Goal: Task Accomplishment & Management: Manage account settings

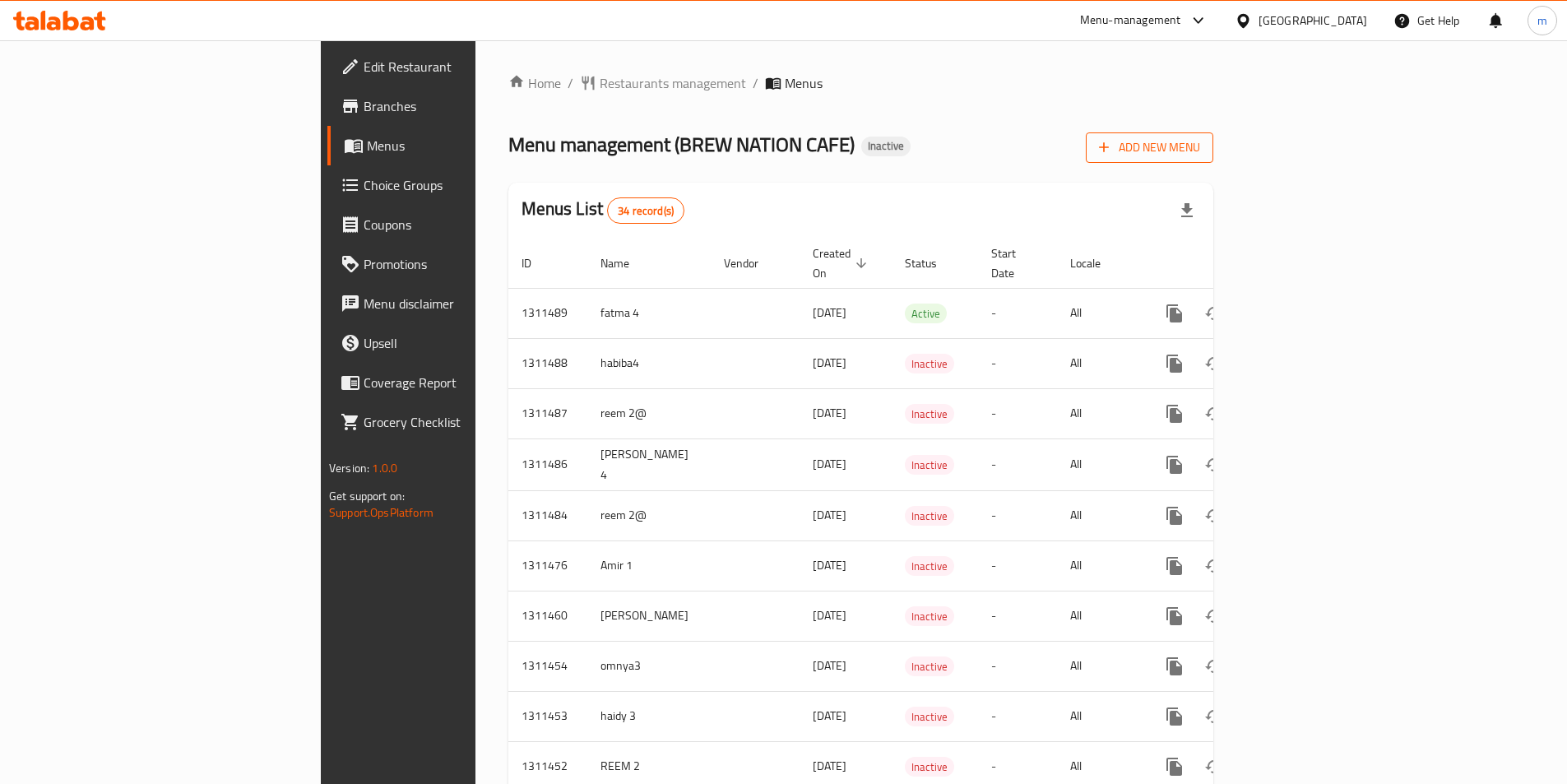
click at [1200, 139] on span "Add New Menu" at bounding box center [1149, 147] width 101 height 21
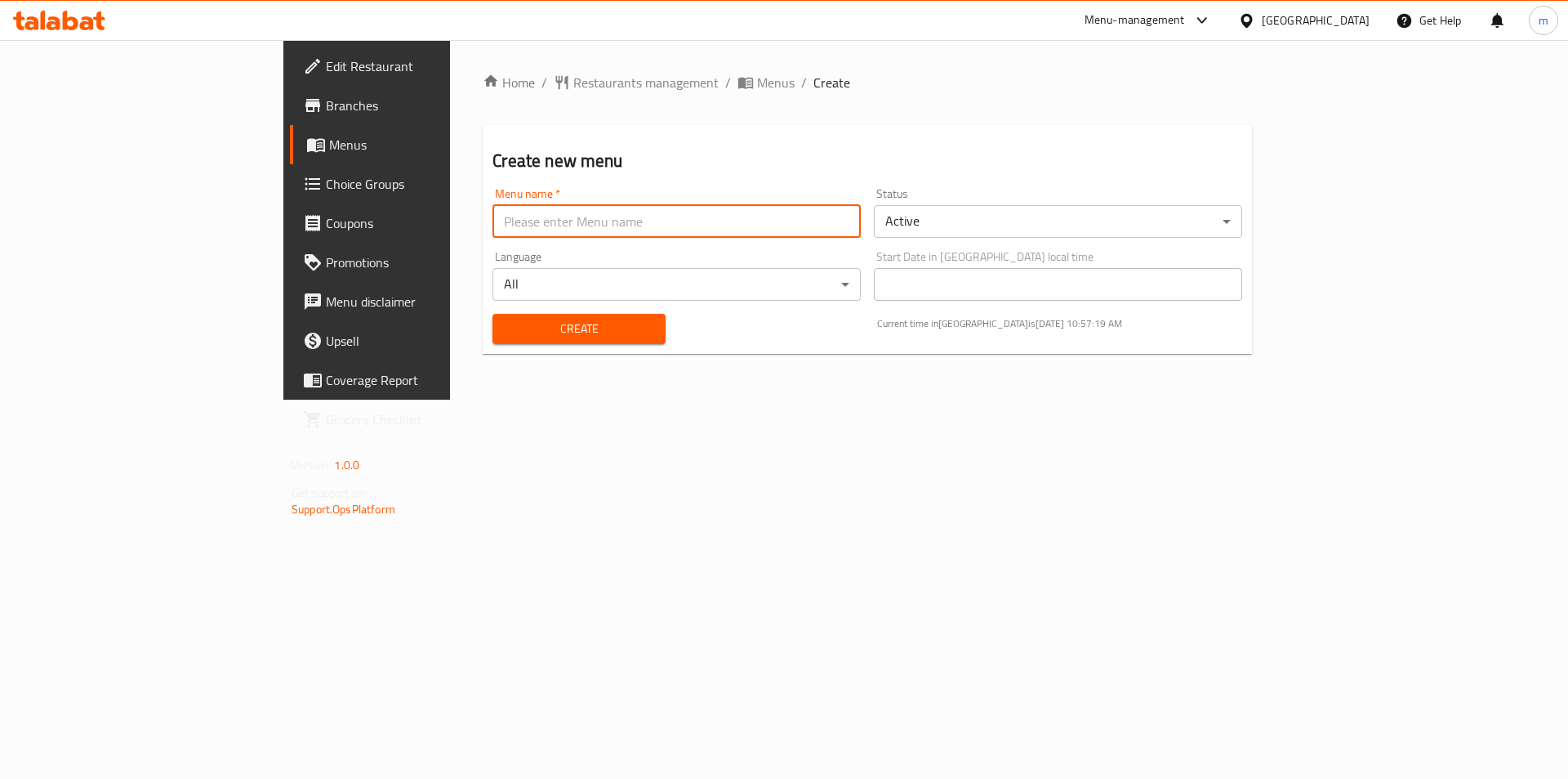
click at [556, 231] on input "text" at bounding box center [677, 221] width 369 height 33
type input "ة"
type input "[PERSON_NAME] 4"
click at [493, 313] on button "Create" at bounding box center [579, 328] width 173 height 30
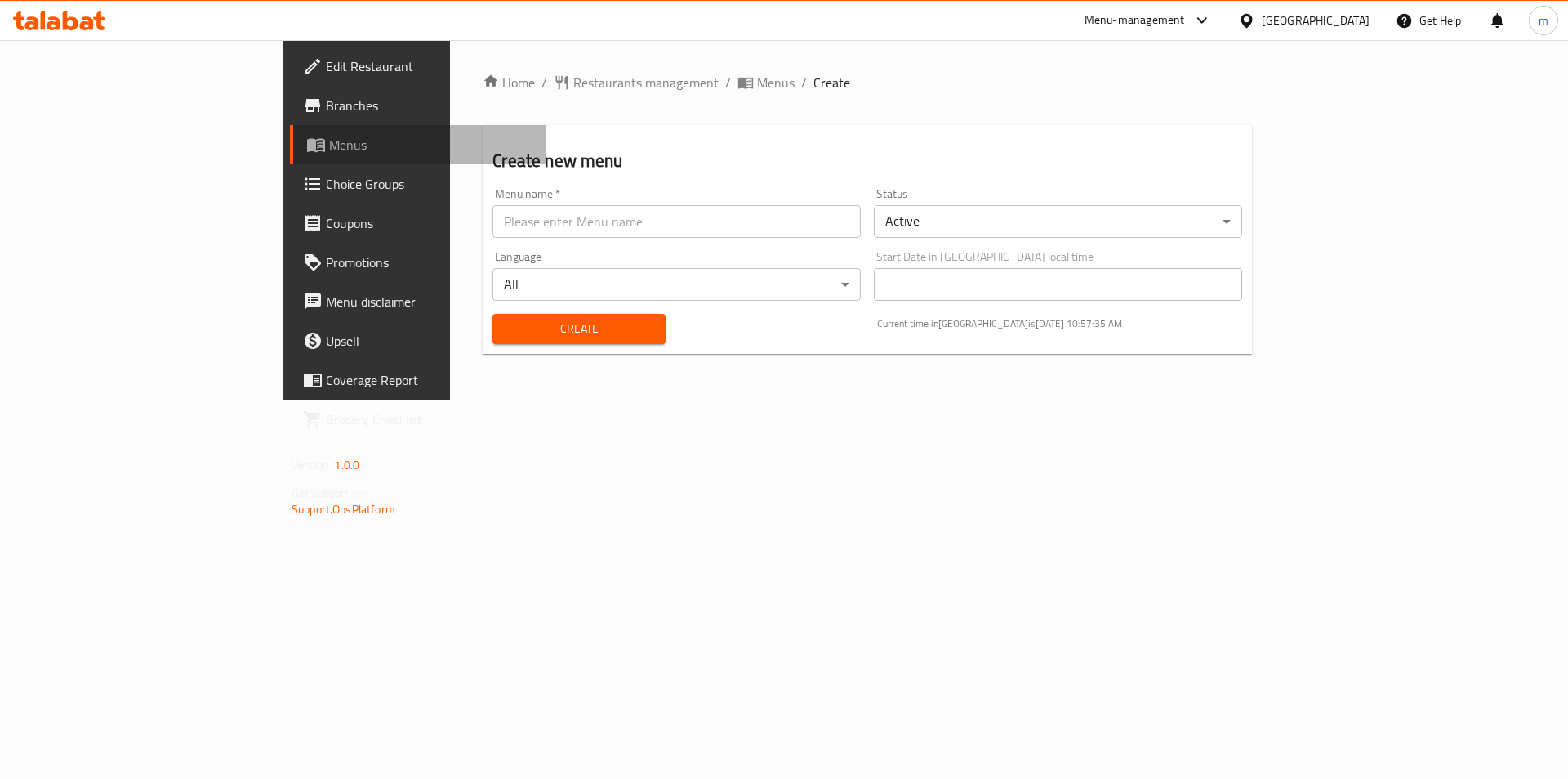
click at [329, 149] on span "Menus" at bounding box center [431, 145] width 204 height 20
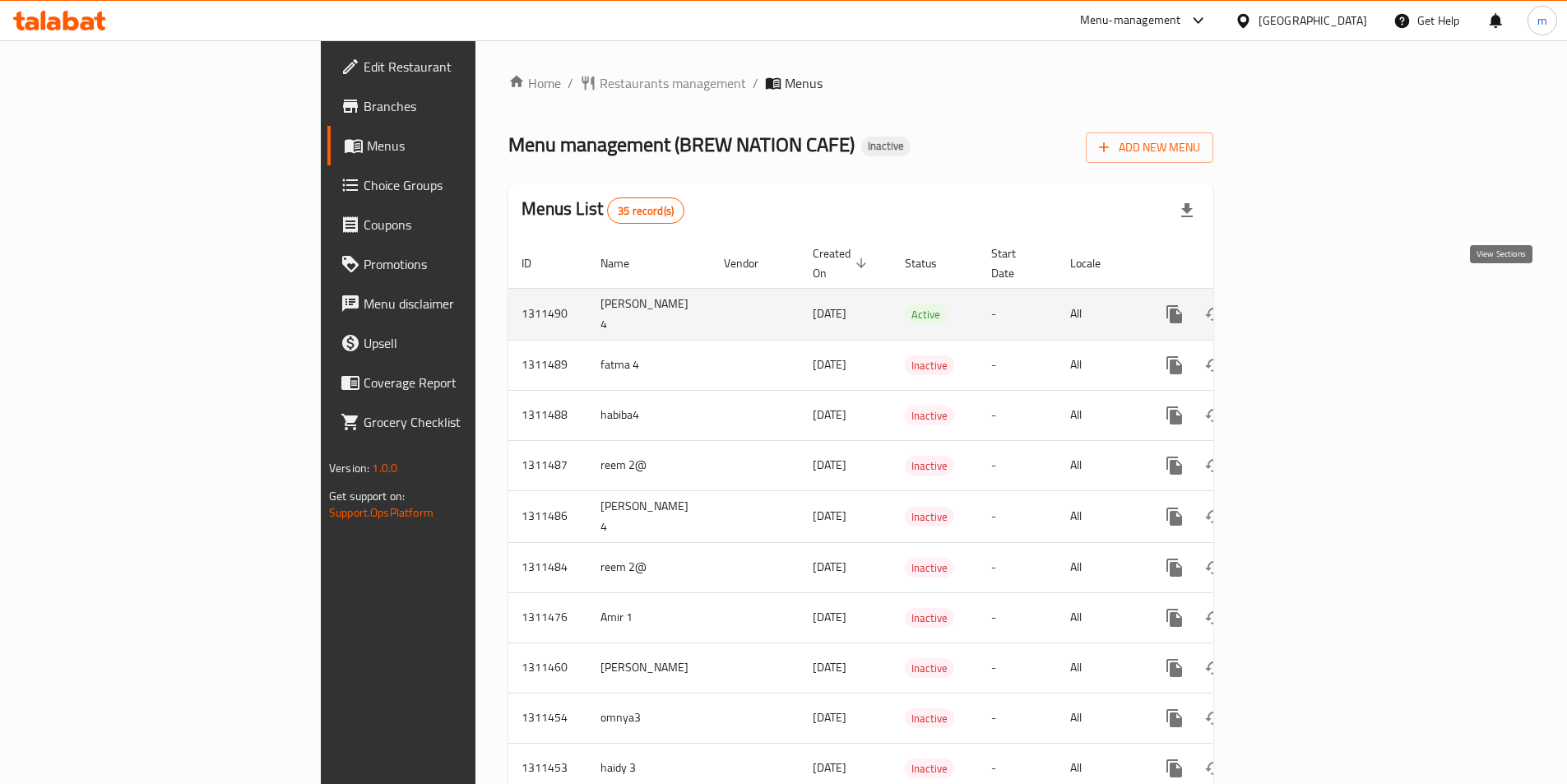
click at [1303, 304] on icon "enhanced table" at bounding box center [1293, 314] width 20 height 20
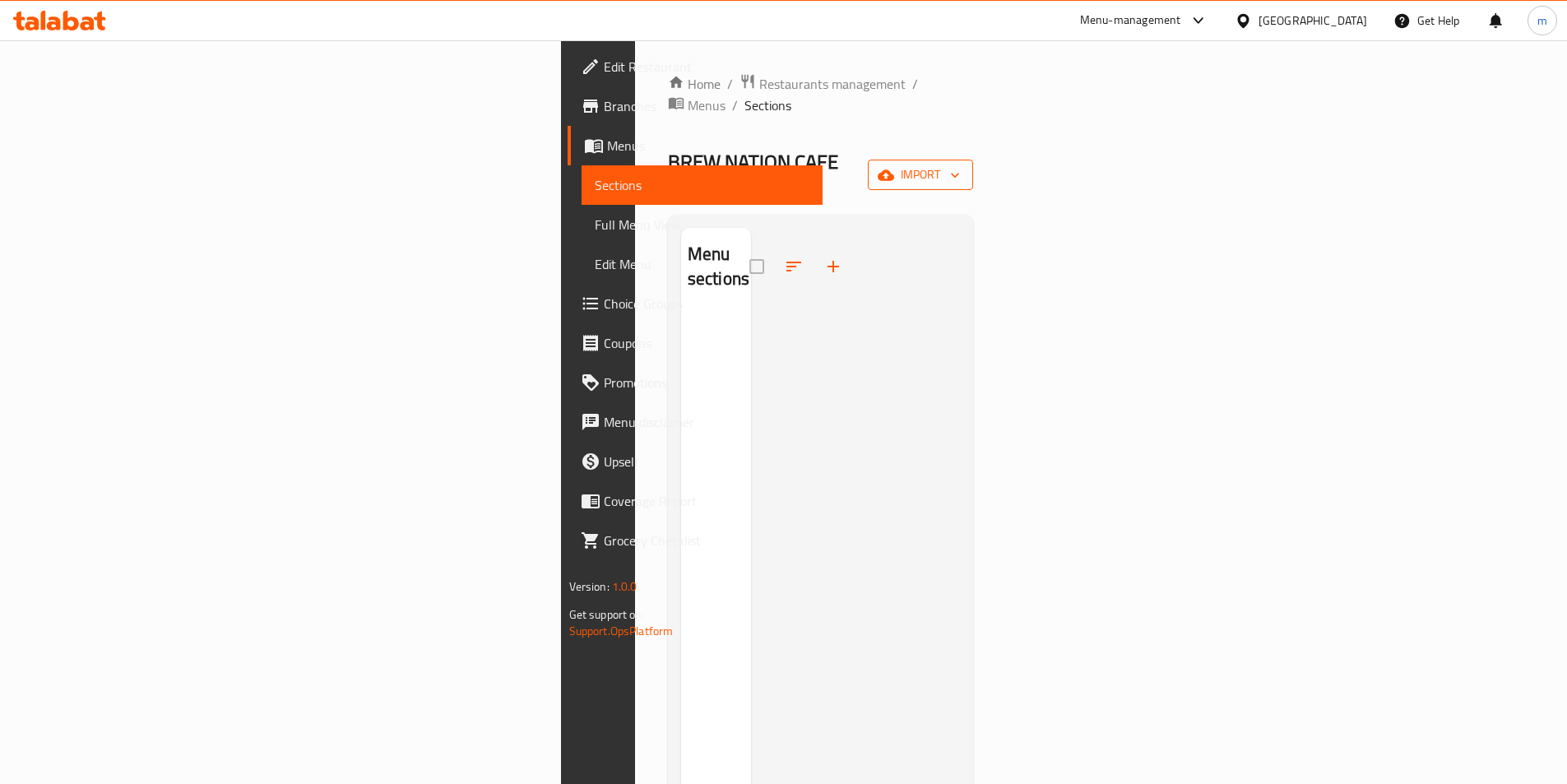
click at [960, 164] on span "import" at bounding box center [921, 175] width 79 height 21
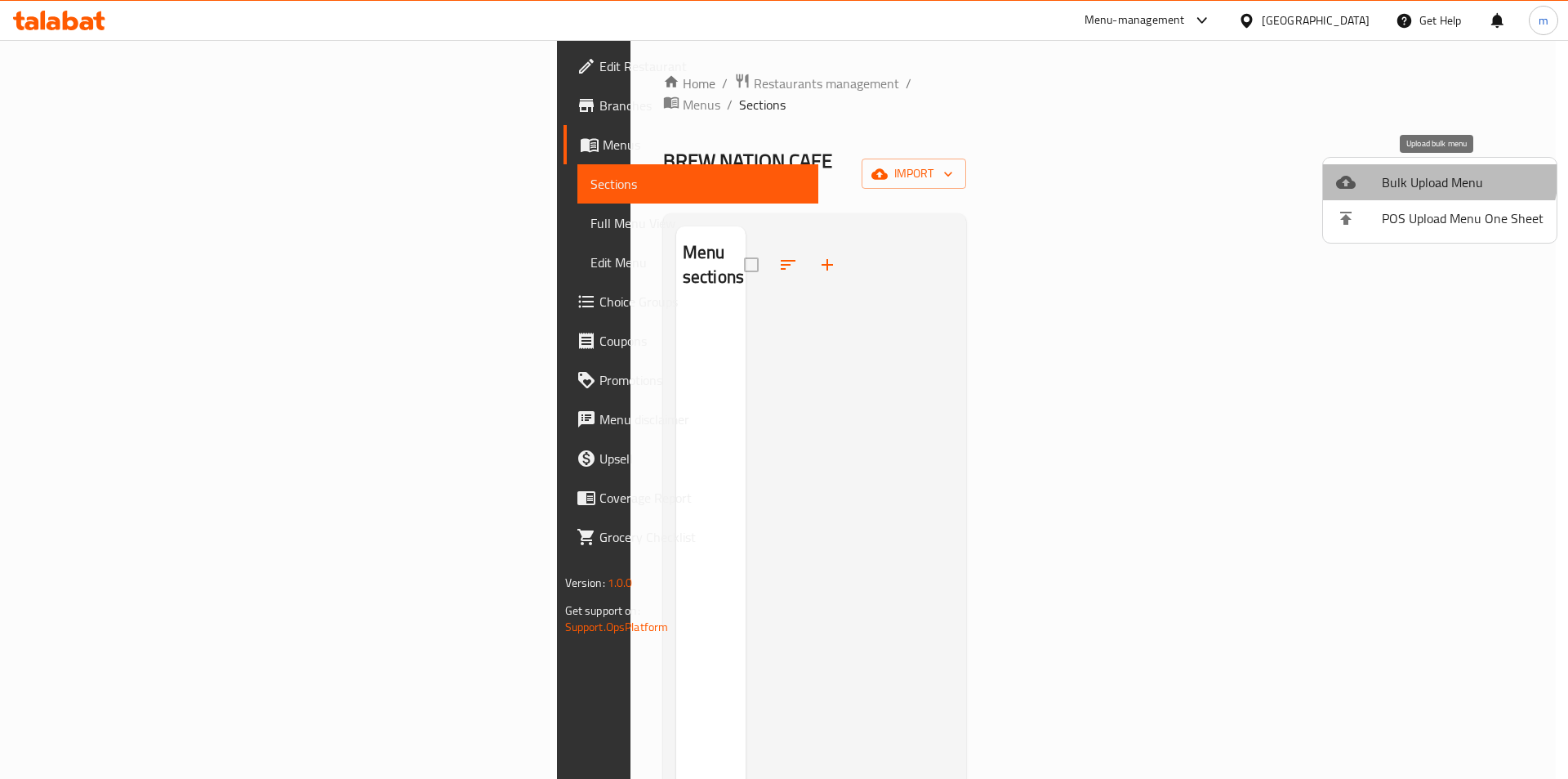
click at [1429, 173] on span "Bulk Upload Menu" at bounding box center [1463, 182] width 161 height 20
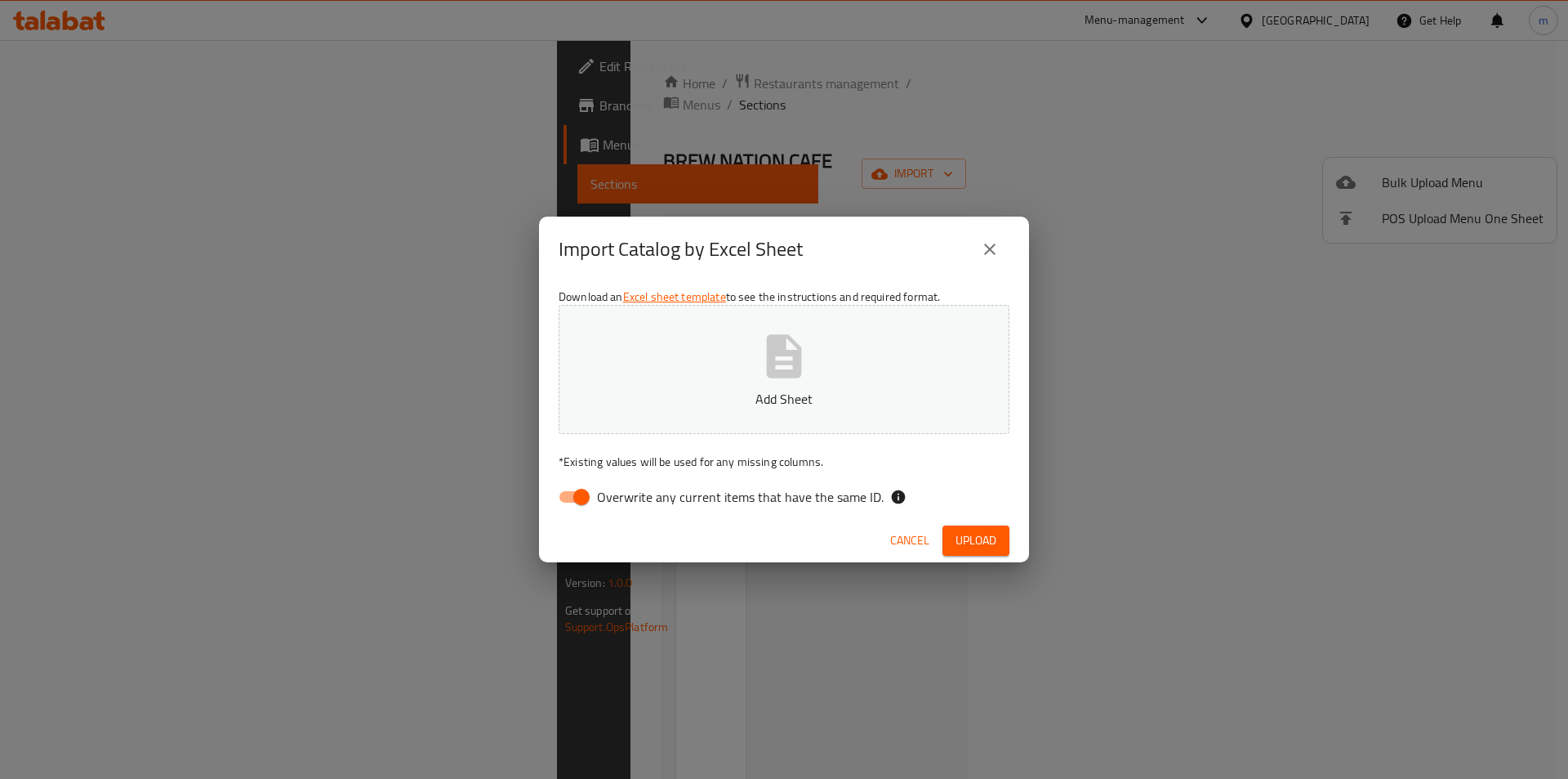
click at [590, 496] on input "Overwrite any current items that have the same ID." at bounding box center [581, 496] width 93 height 31
checkbox input "false"
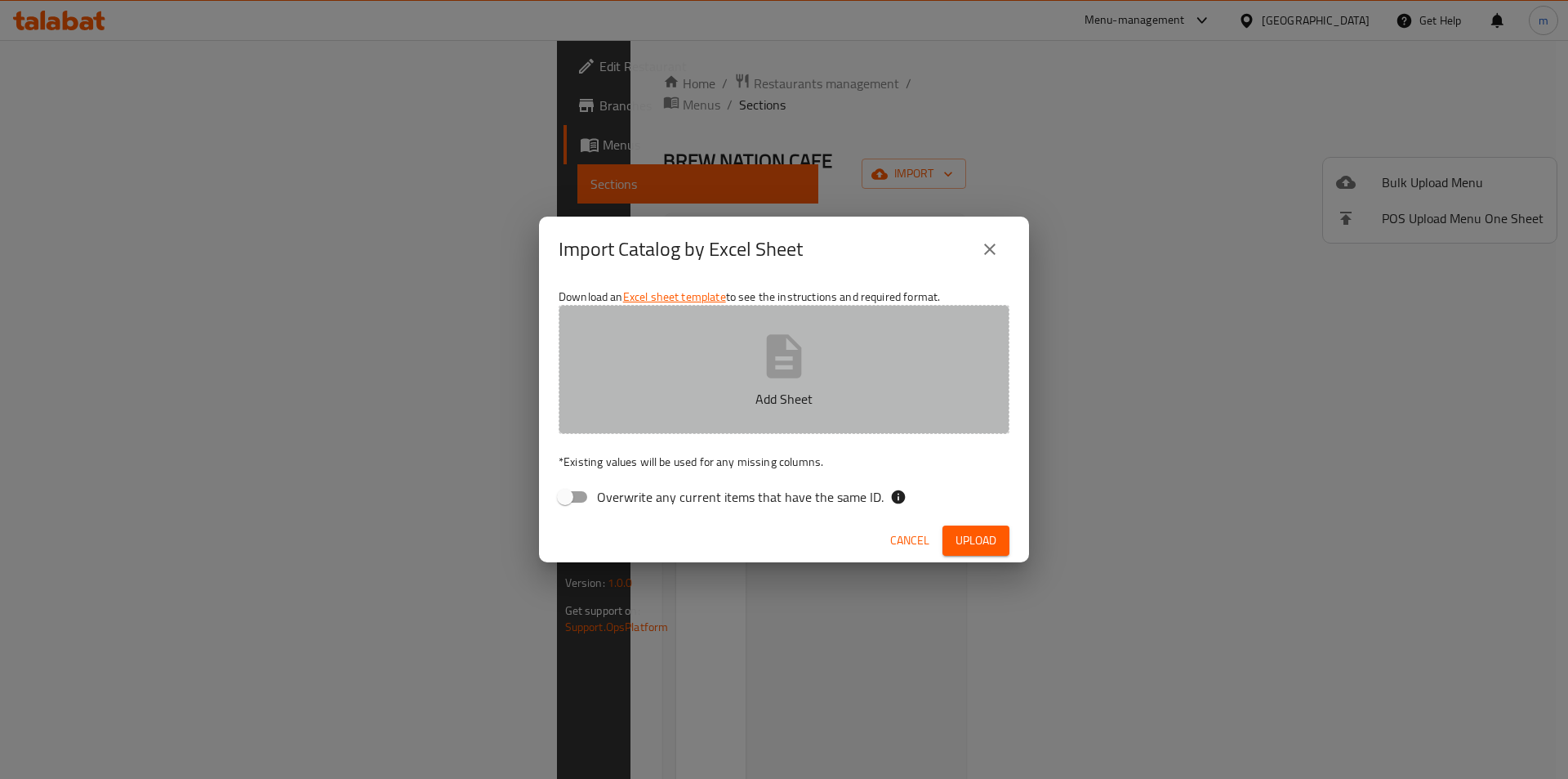
click at [811, 359] on button "Add Sheet" at bounding box center [784, 370] width 451 height 130
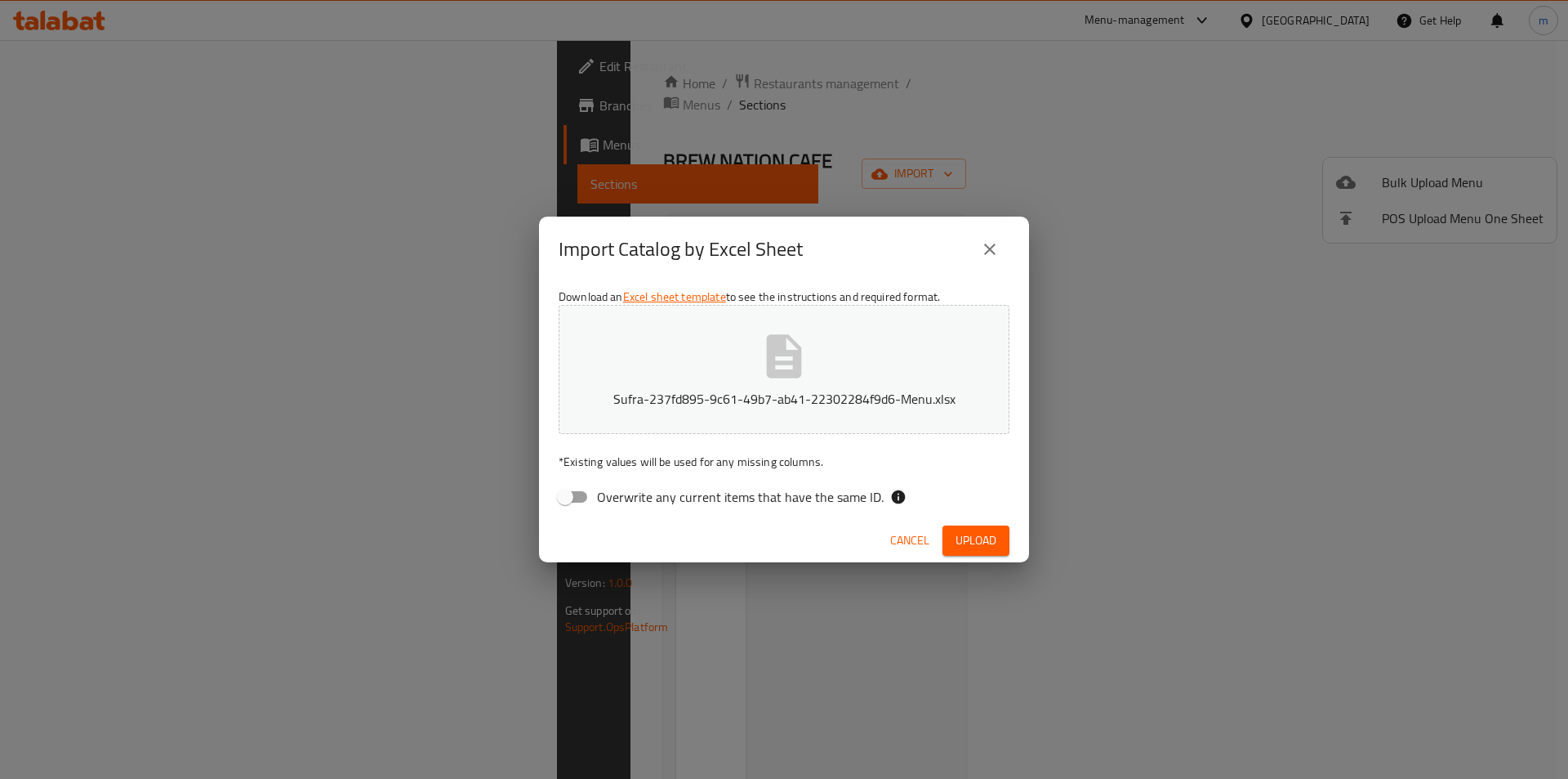
click at [966, 538] on span "Upload" at bounding box center [977, 541] width 41 height 21
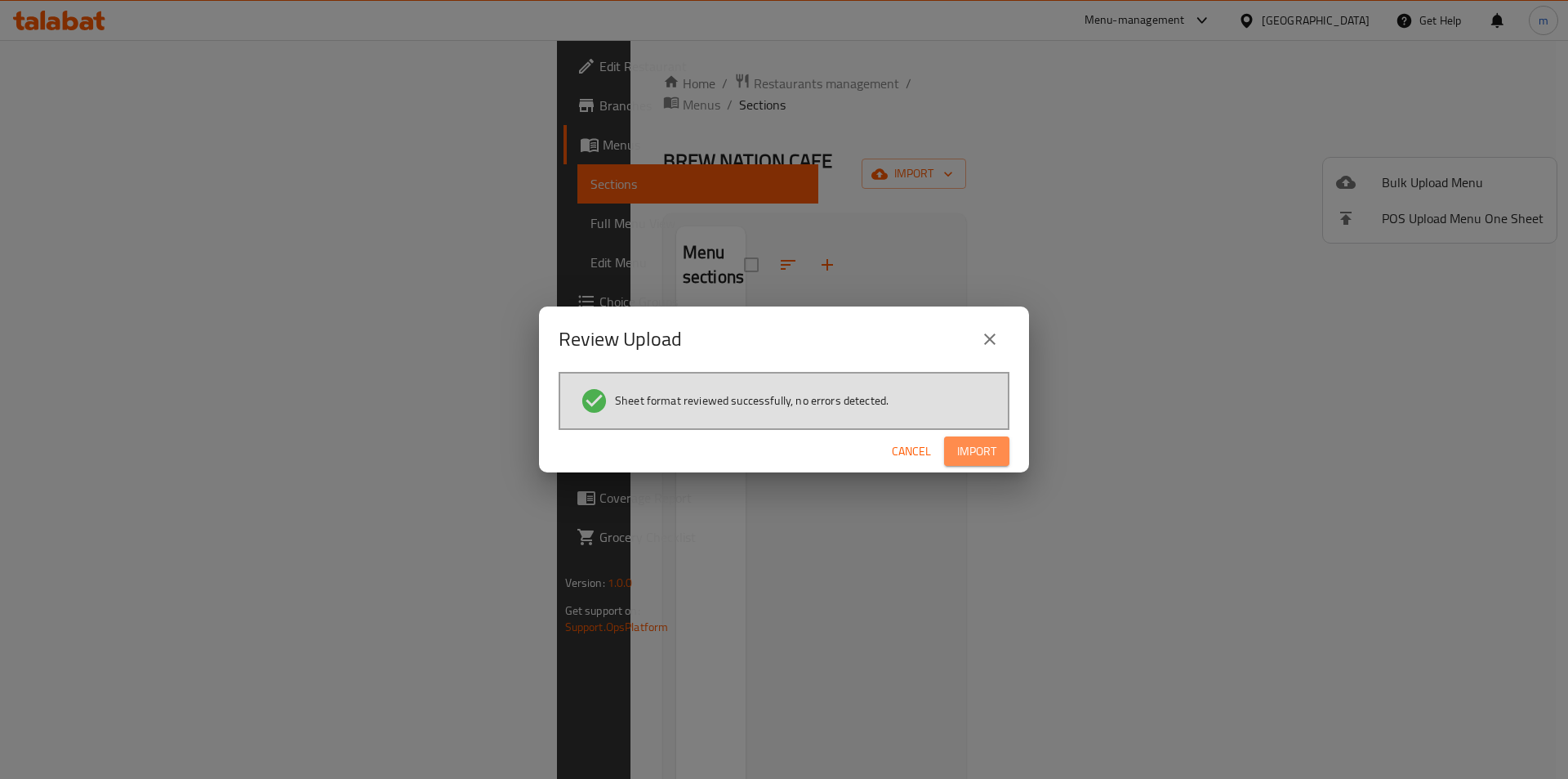
click at [981, 456] on span "Import" at bounding box center [977, 451] width 39 height 21
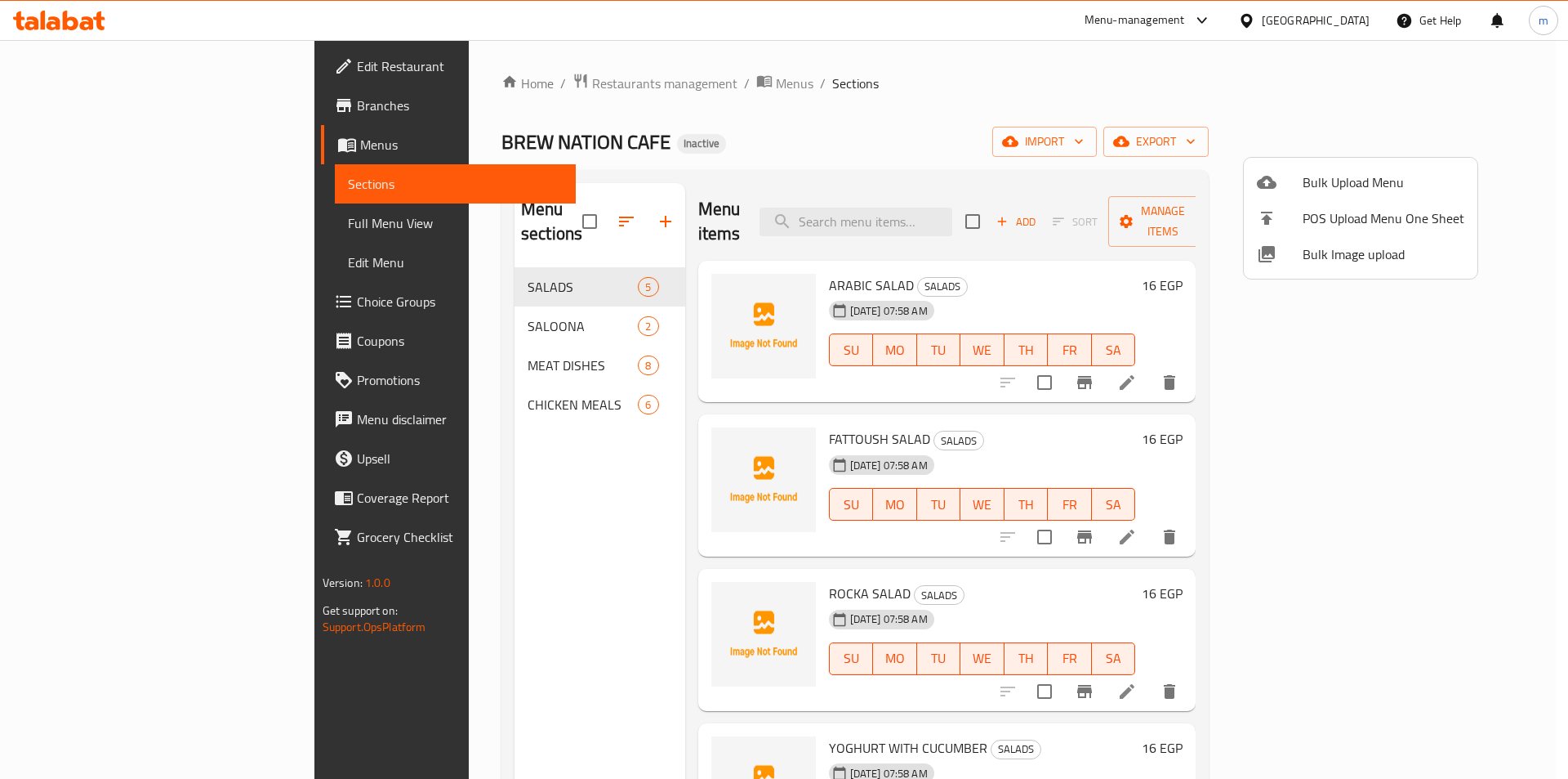
click at [458, 261] on div at bounding box center [784, 390] width 1568 height 779
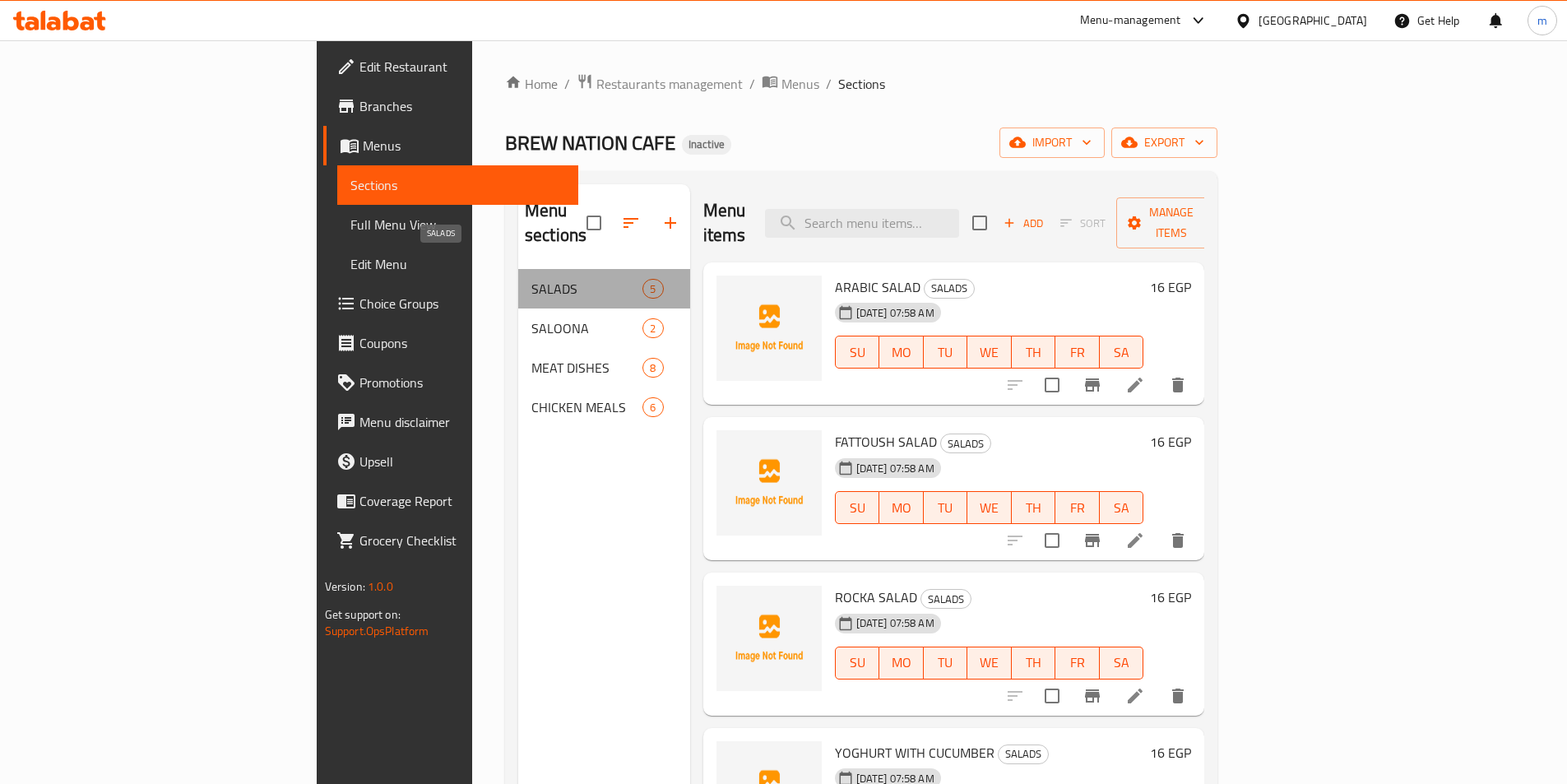
click at [531, 279] on span "SALADS" at bounding box center [587, 288] width 112 height 20
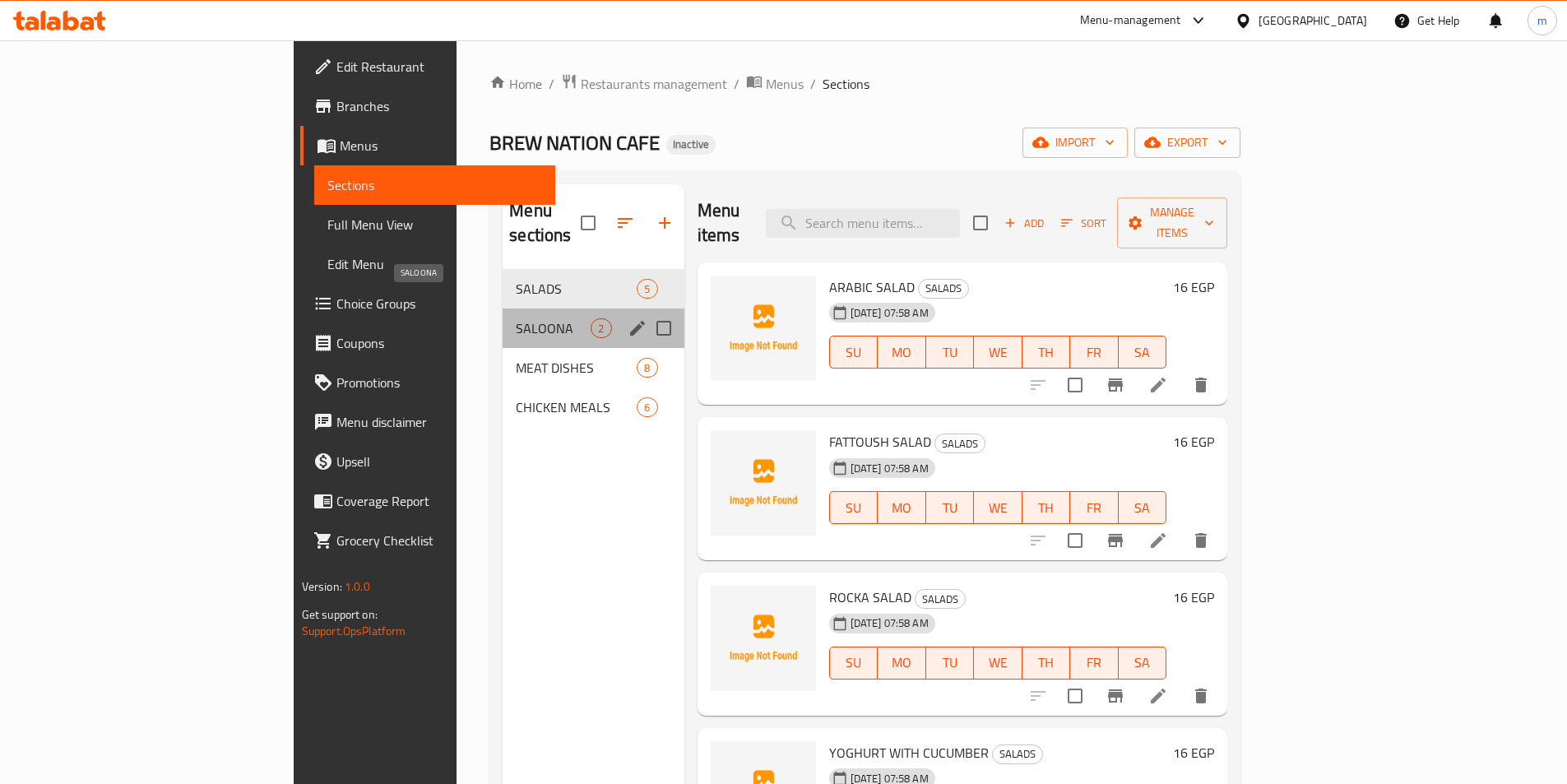
click at [516, 318] on span "SALOONA" at bounding box center [553, 328] width 75 height 20
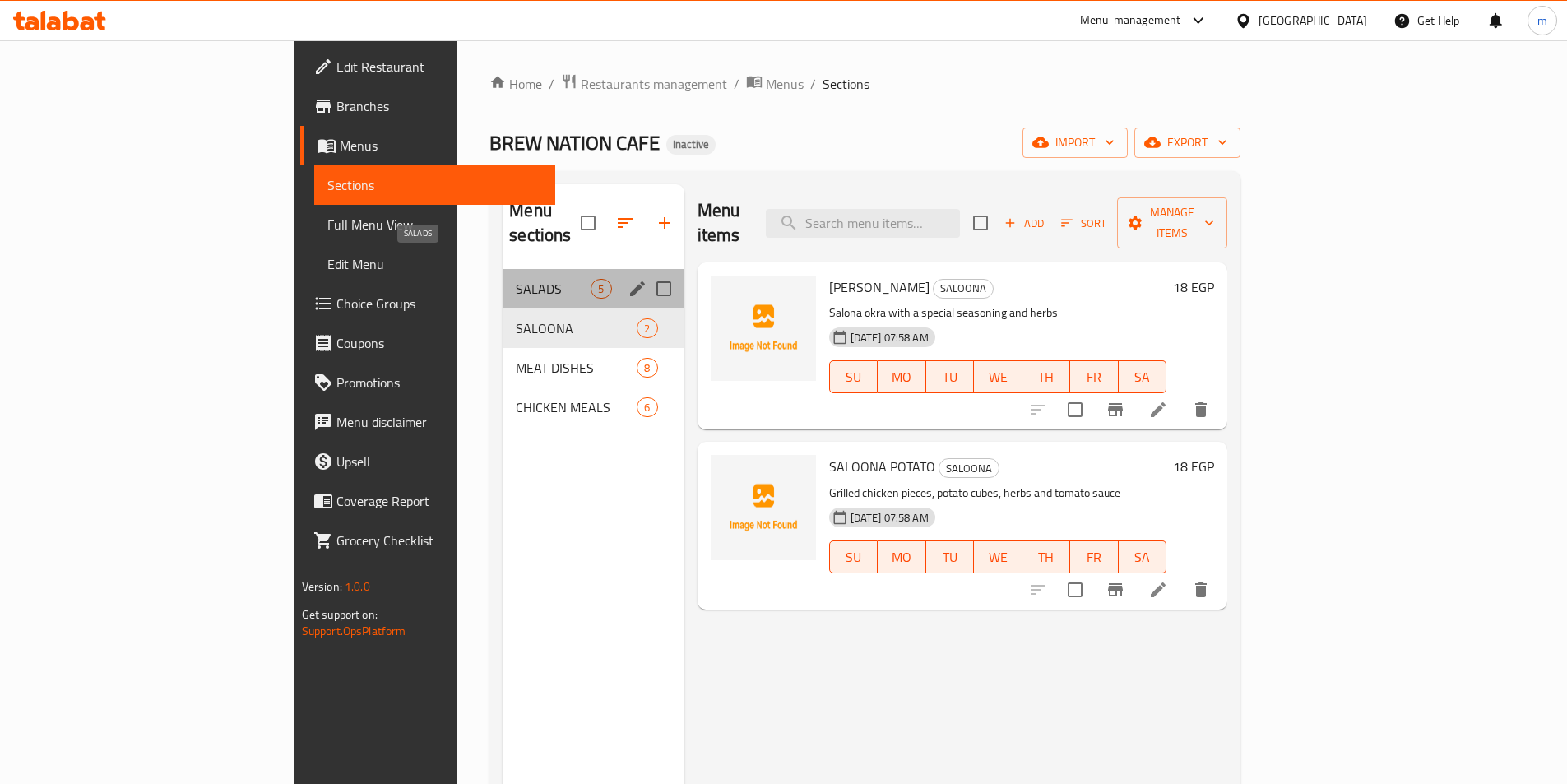
click at [516, 279] on span "SALADS" at bounding box center [553, 288] width 75 height 20
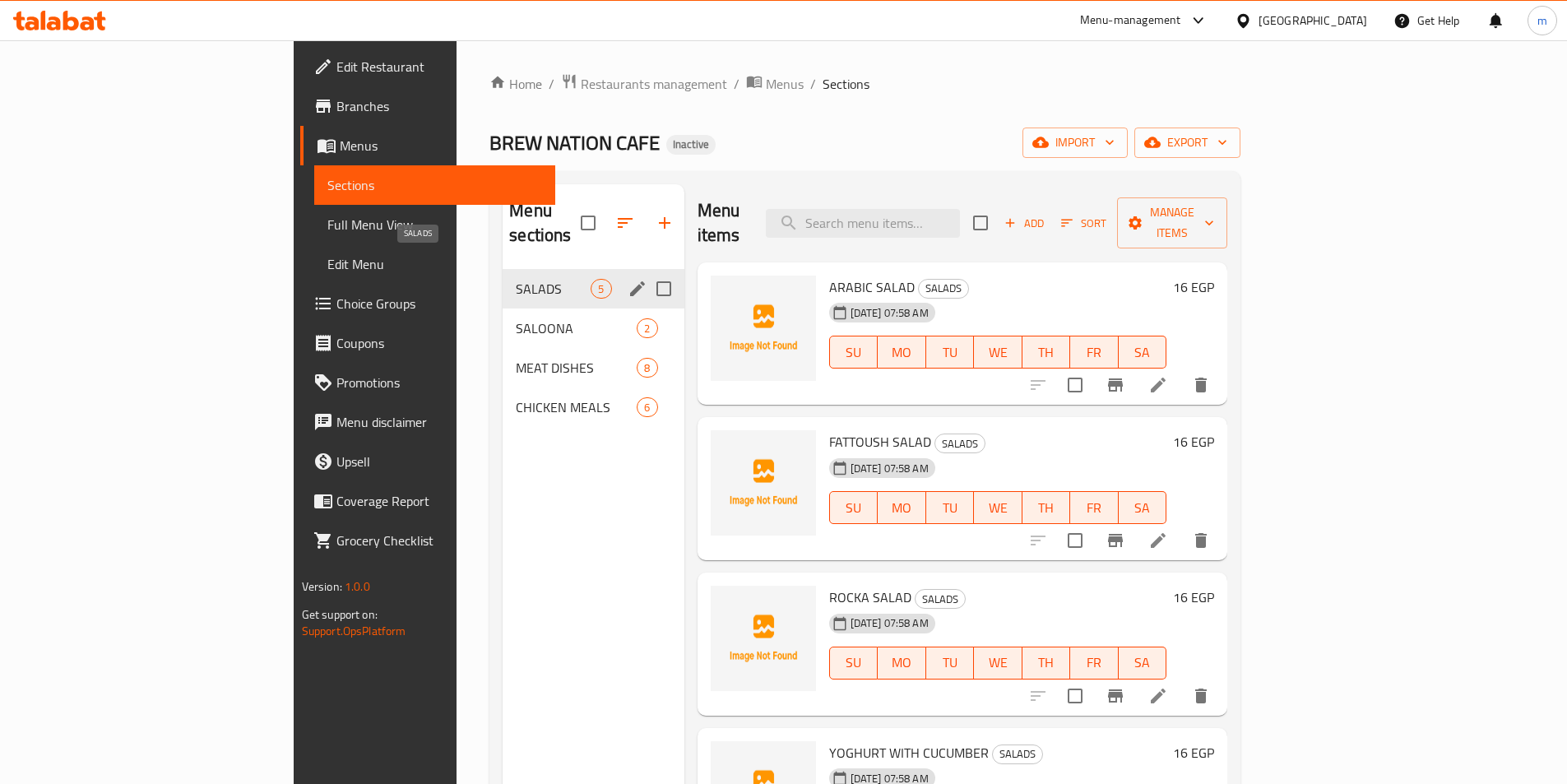
click at [516, 279] on span "SALADS" at bounding box center [553, 288] width 75 height 20
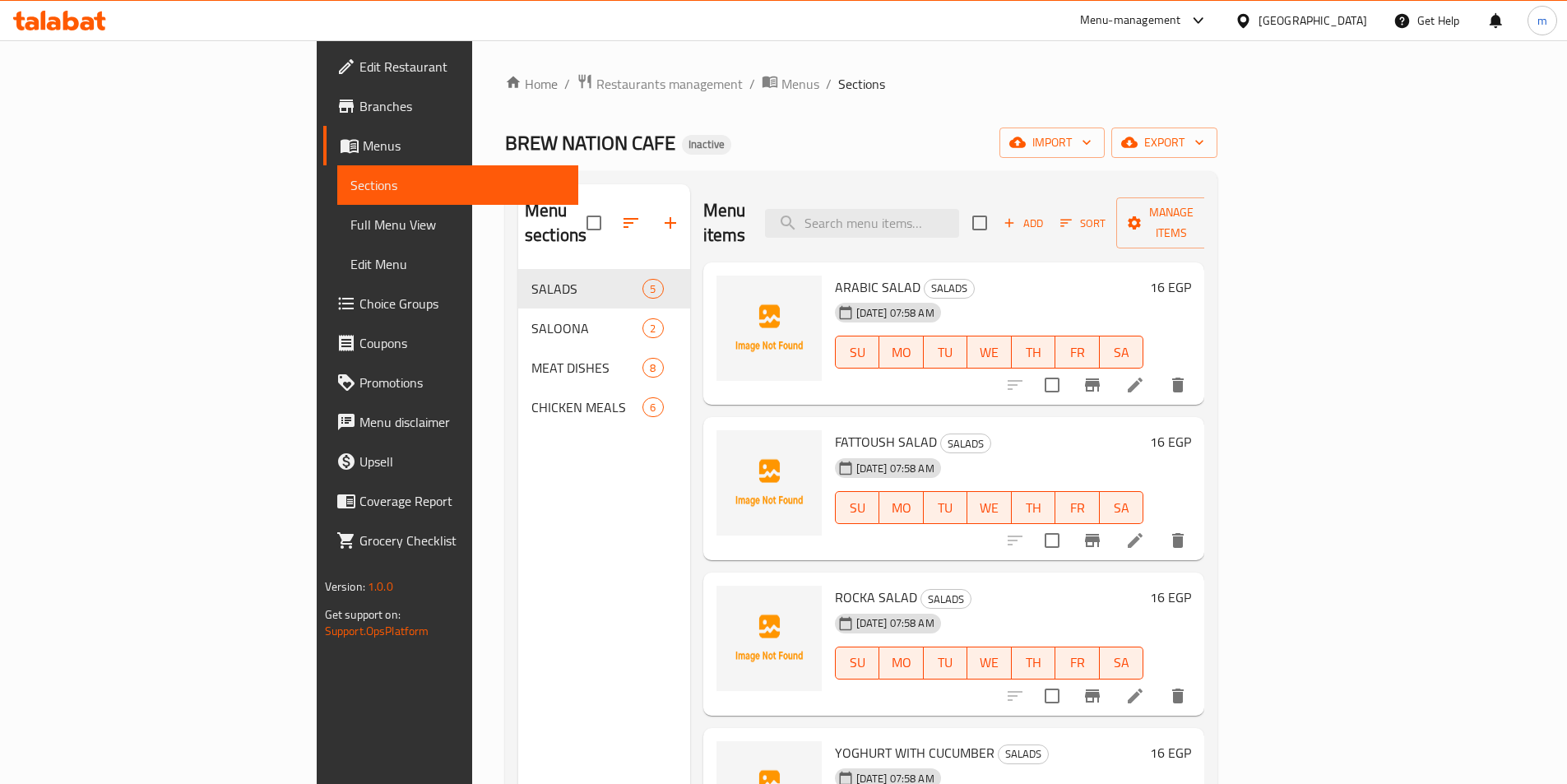
click at [337, 212] on link "Full Menu View" at bounding box center [457, 225] width 241 height 40
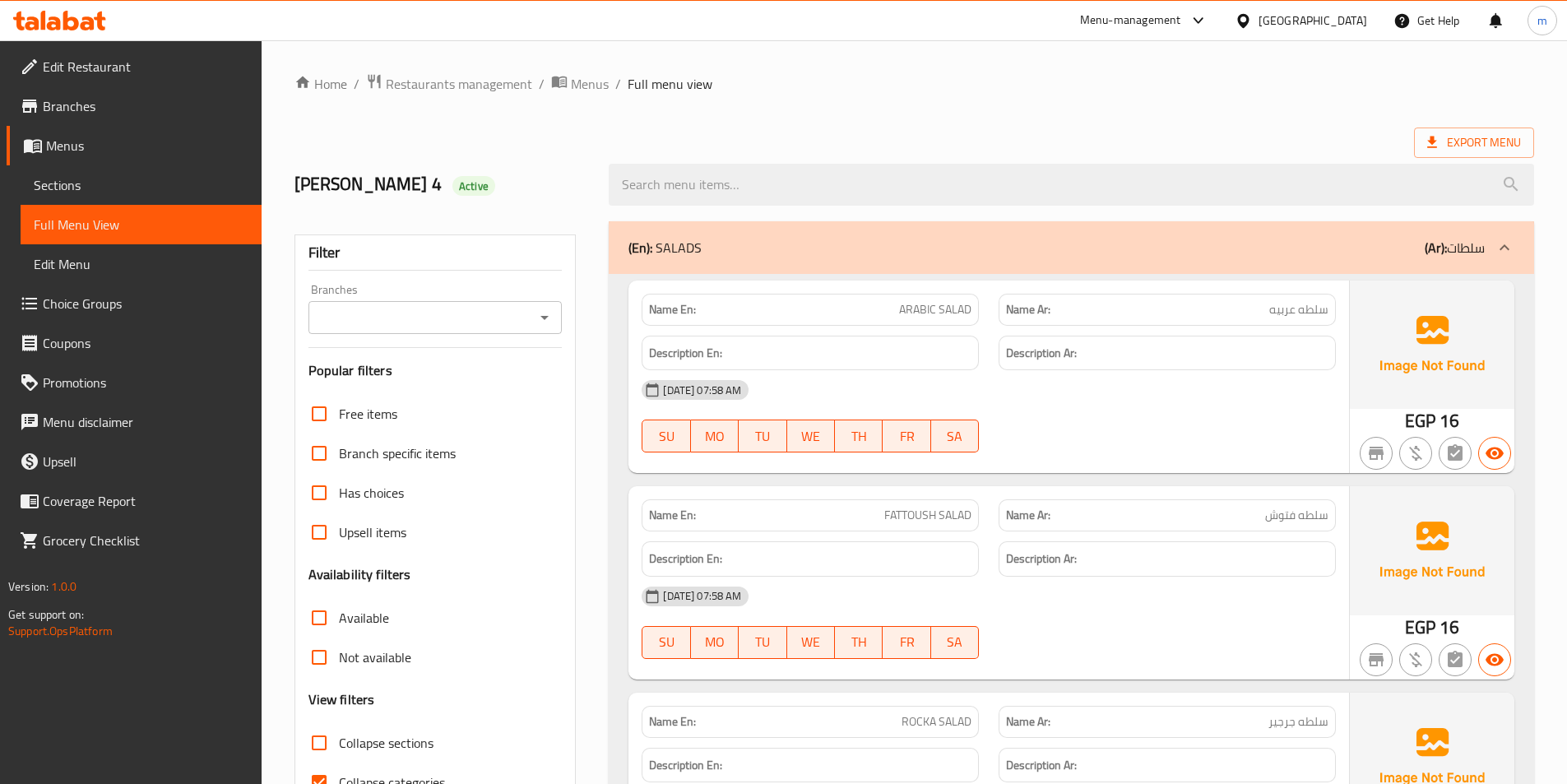
scroll to position [247, 0]
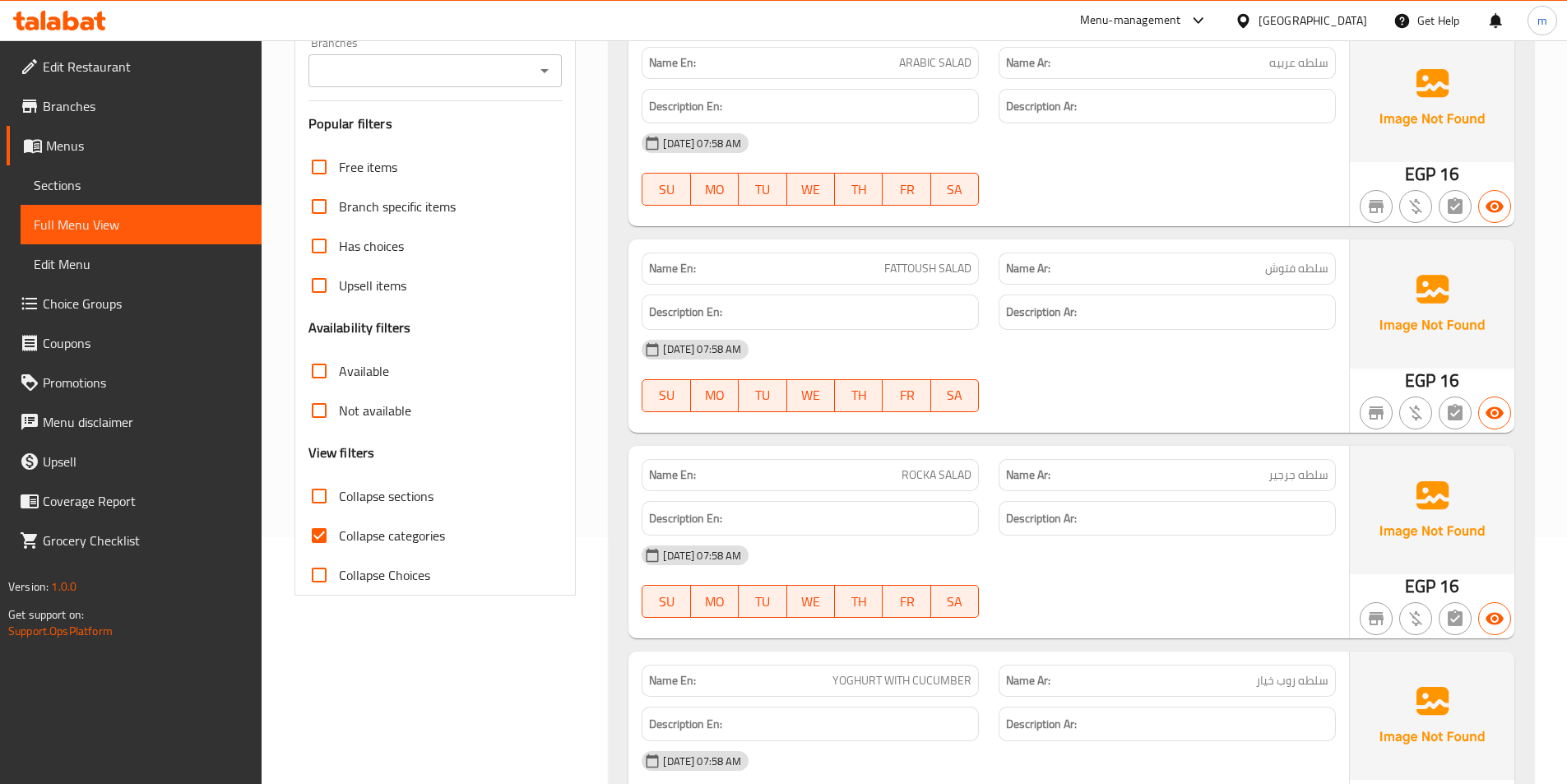
click at [416, 536] on span "Collapse categories" at bounding box center [392, 535] width 106 height 20
click at [339, 536] on input "Collapse categories" at bounding box center [319, 536] width 40 height 40
checkbox input "false"
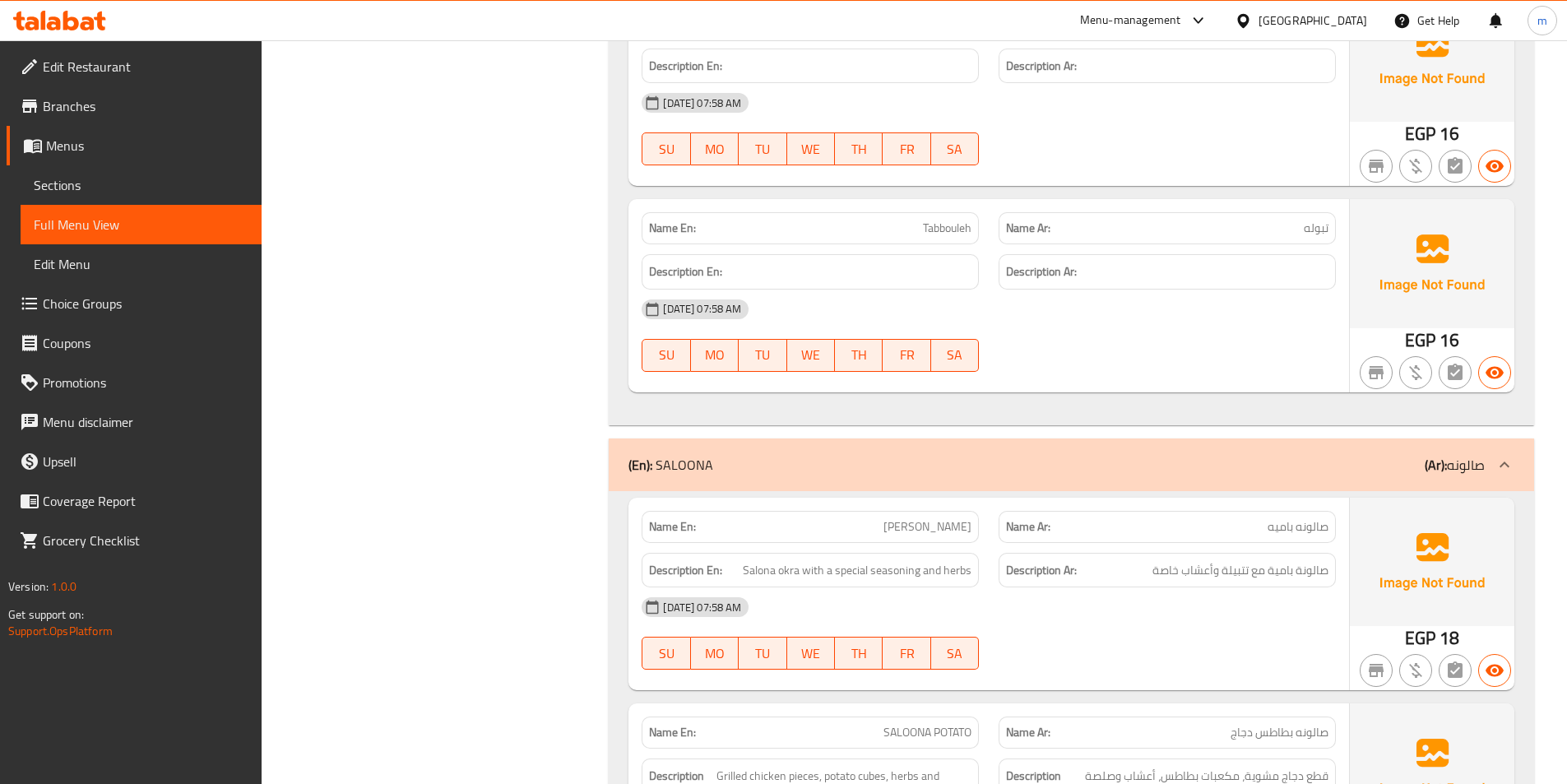
scroll to position [987, 0]
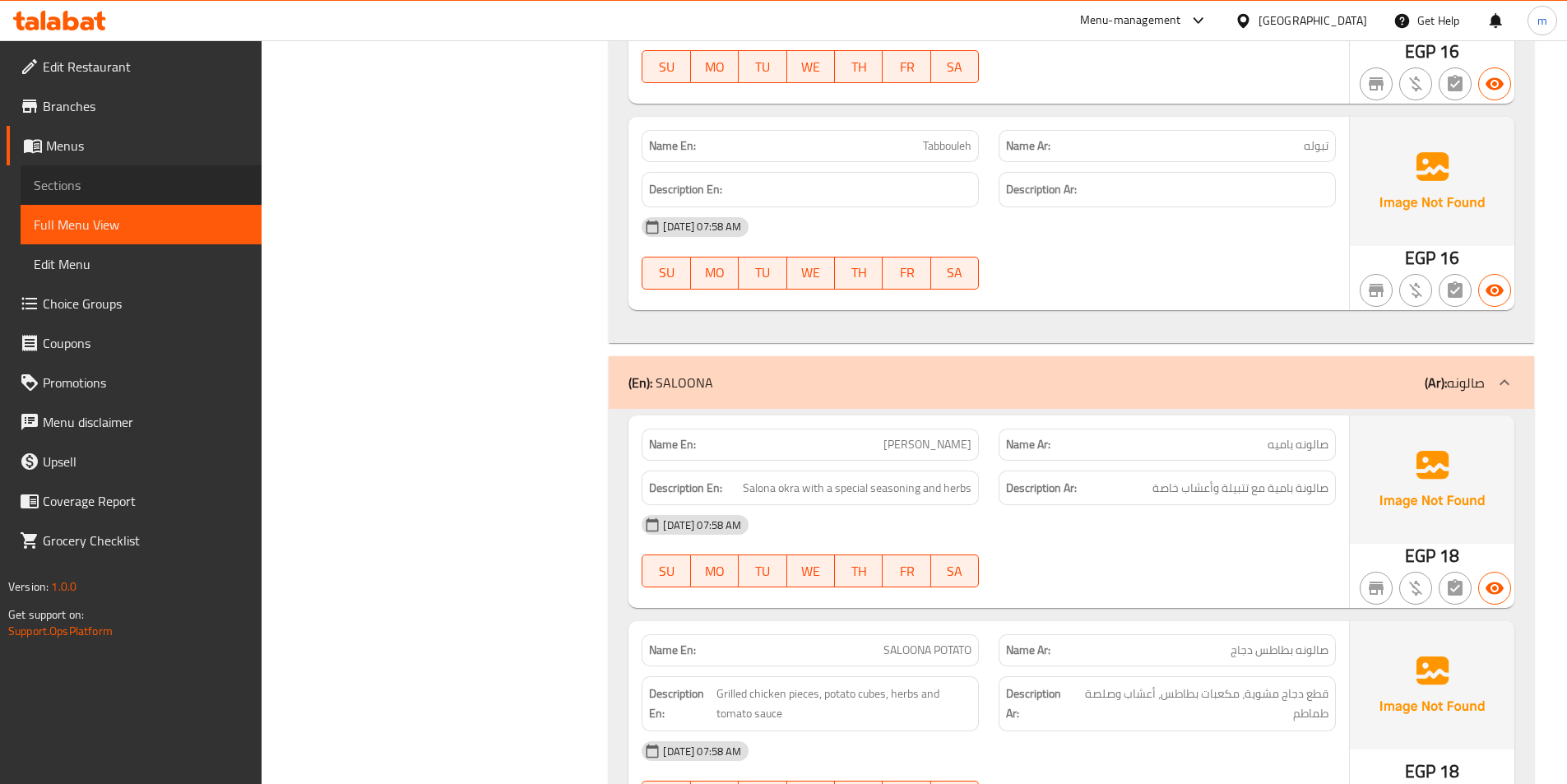
click at [84, 177] on span "Sections" at bounding box center [141, 184] width 215 height 20
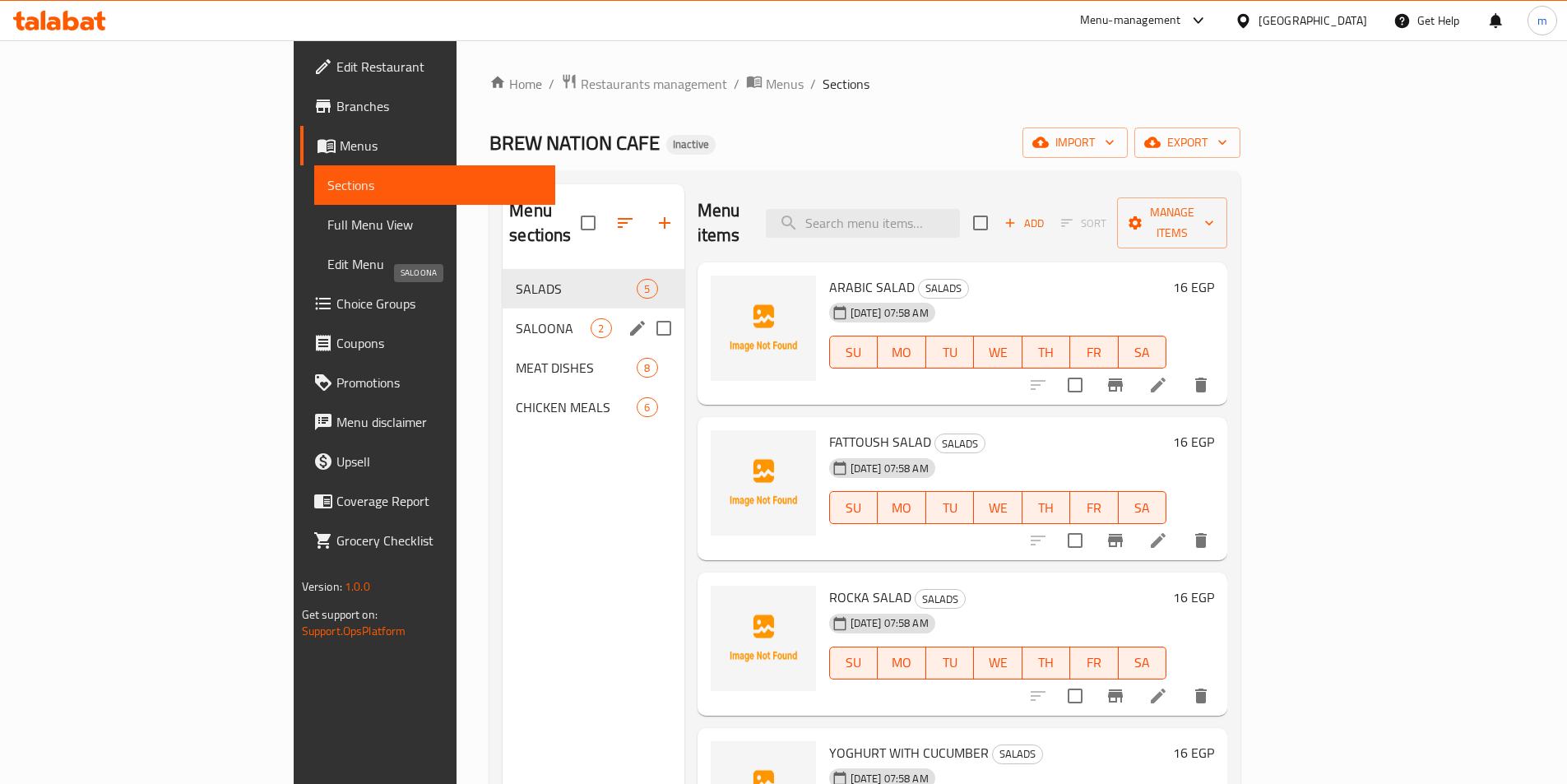
click at [516, 318] on span "SALOONA" at bounding box center [553, 328] width 75 height 20
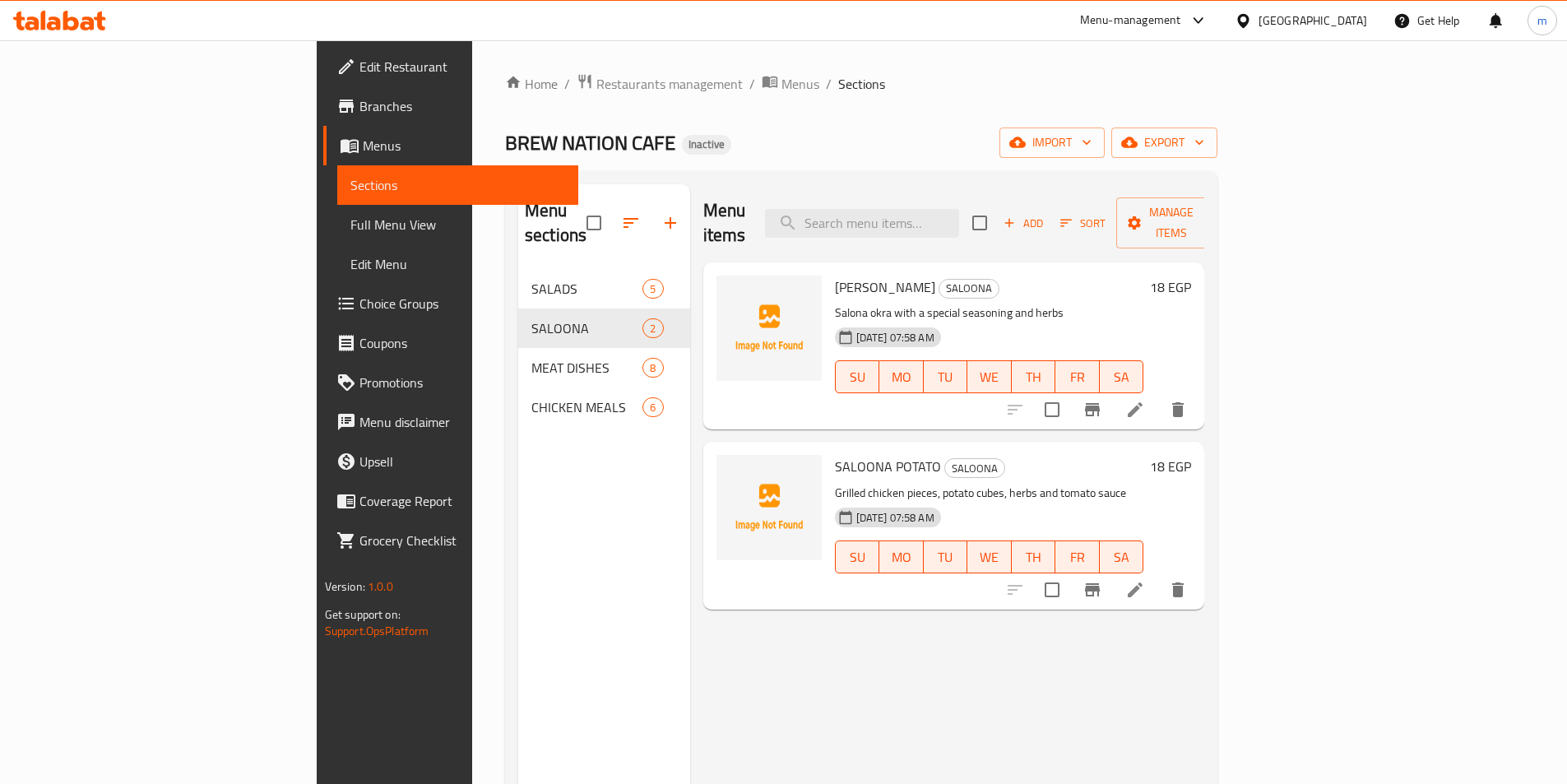
click at [1143, 402] on icon at bounding box center [1136, 410] width 15 height 15
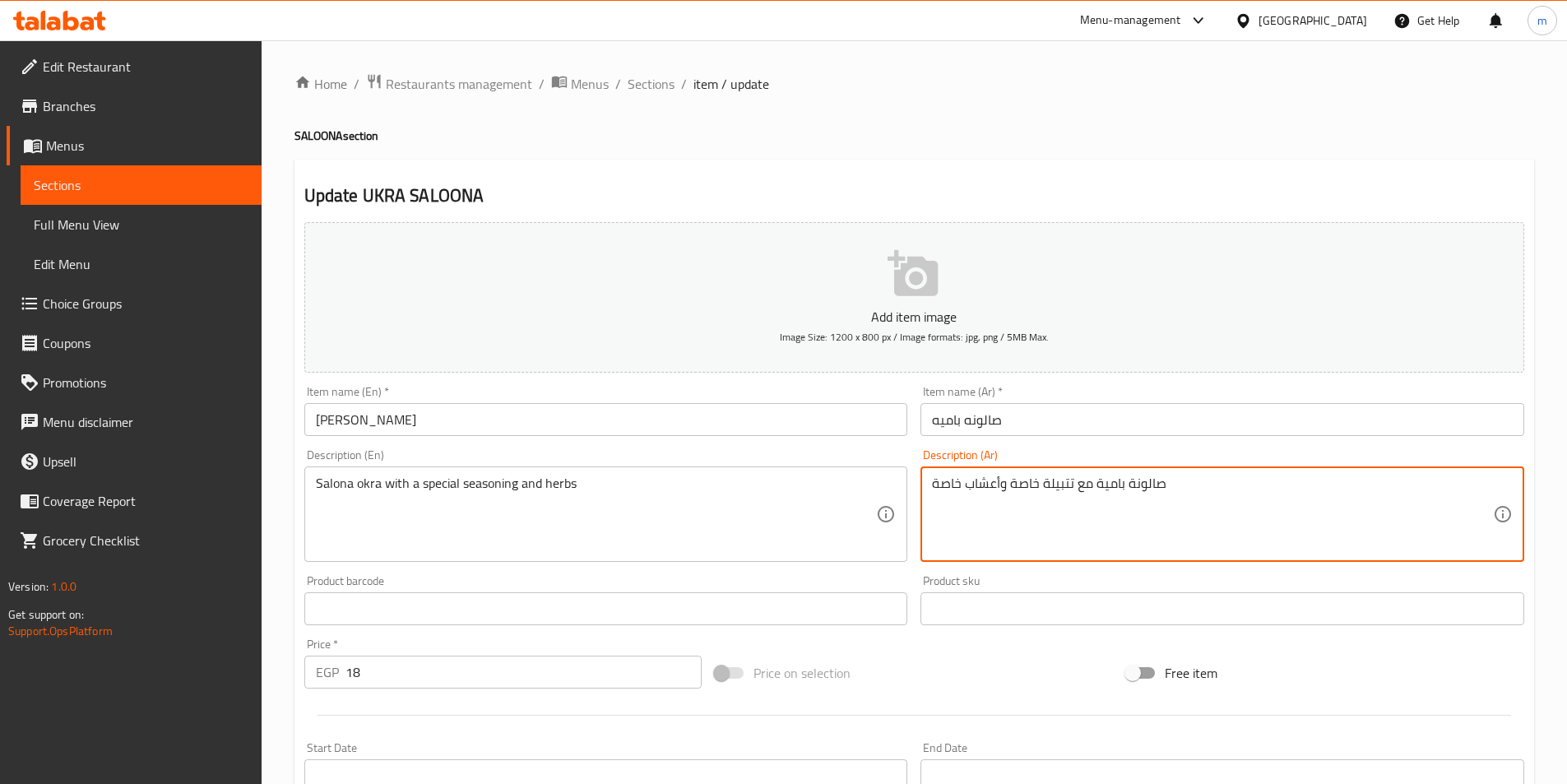
drag, startPoint x: 959, startPoint y: 488, endPoint x: 936, endPoint y: 496, distance: 24.4
click at [936, 496] on textarea "صالونة بامية مع تتبيلة خاصة وأعشاب خاصة" at bounding box center [1213, 514] width 561 height 78
type textarea "صالونة بامية مع تتبيلة خاصة وأعشاب"
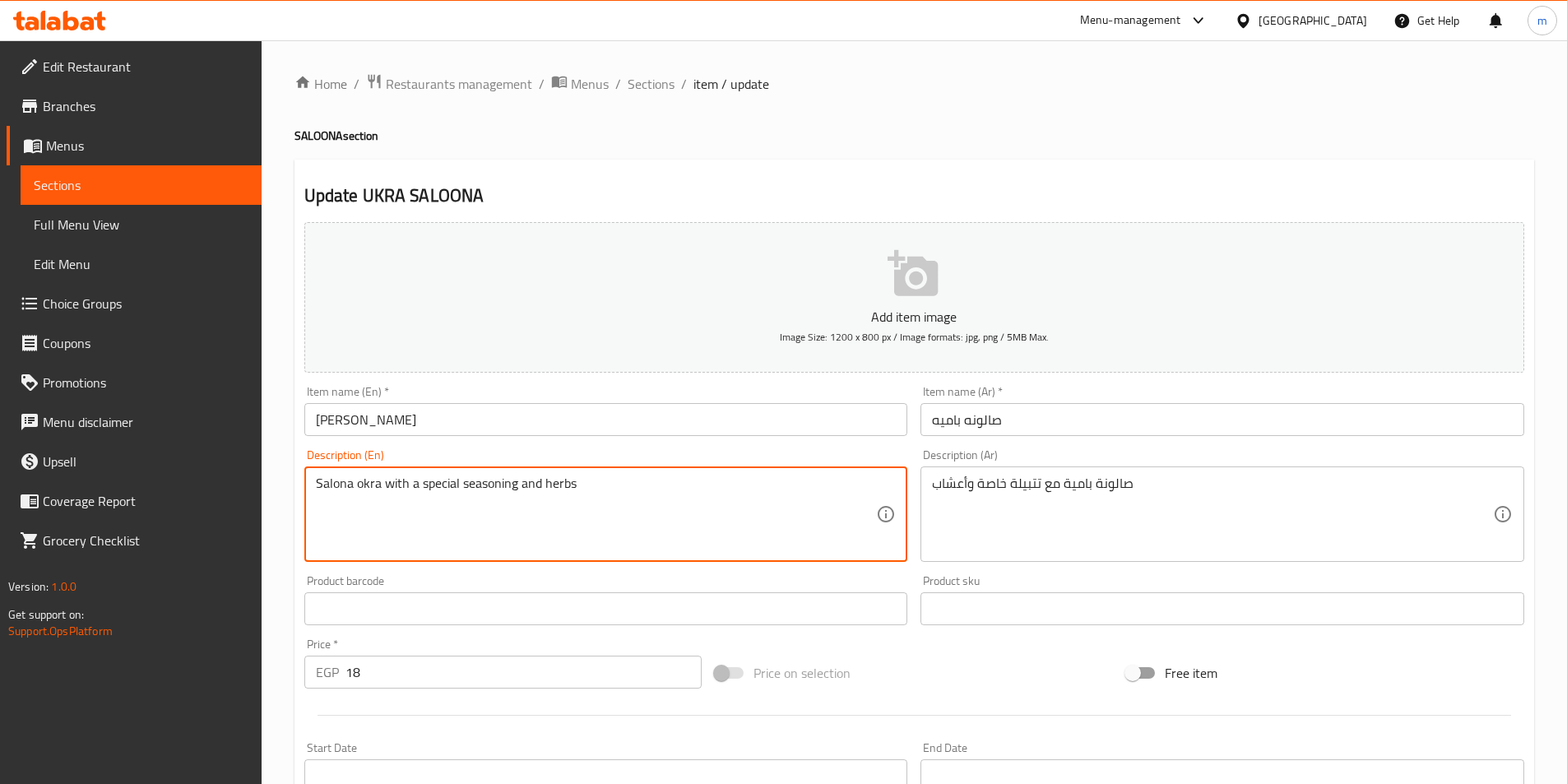
click at [481, 484] on textarea "Salona okra with a special seasoning and herbs" at bounding box center [596, 514] width 561 height 78
click at [491, 516] on textarea "Salona okra with a special seasoning and herbs" at bounding box center [596, 514] width 561 height 78
click at [422, 486] on textarea "Salona okra with a special seasoning and herbs" at bounding box center [596, 514] width 561 height 78
drag, startPoint x: 422, startPoint y: 484, endPoint x: 516, endPoint y: 481, distance: 94.0
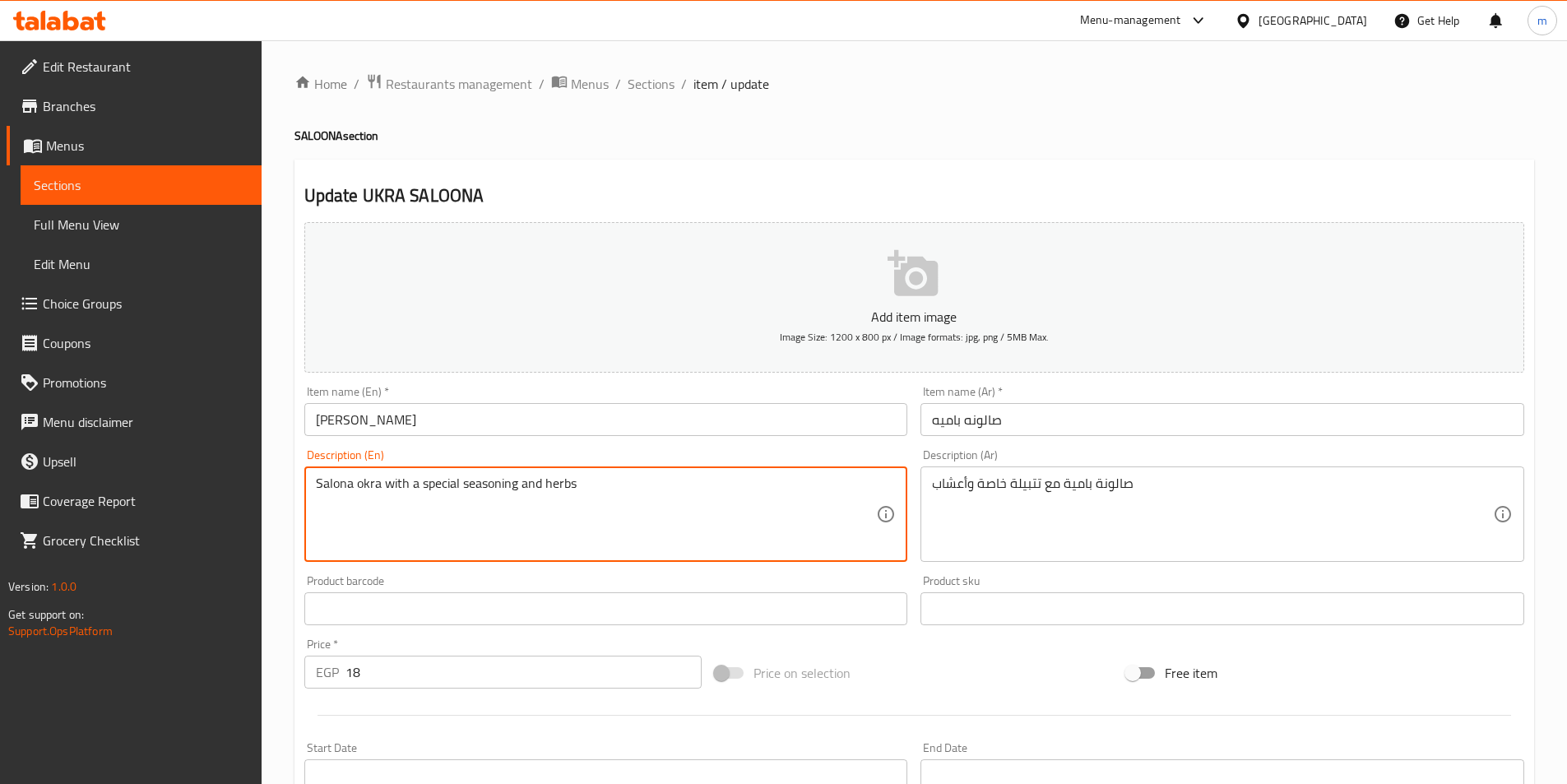
click at [516, 481] on textarea "Salona okra with a special seasoning and herbs" at bounding box center [596, 514] width 561 height 78
click at [671, 524] on textarea "Salona okra with a special seasoning and herbs" at bounding box center [596, 514] width 561 height 78
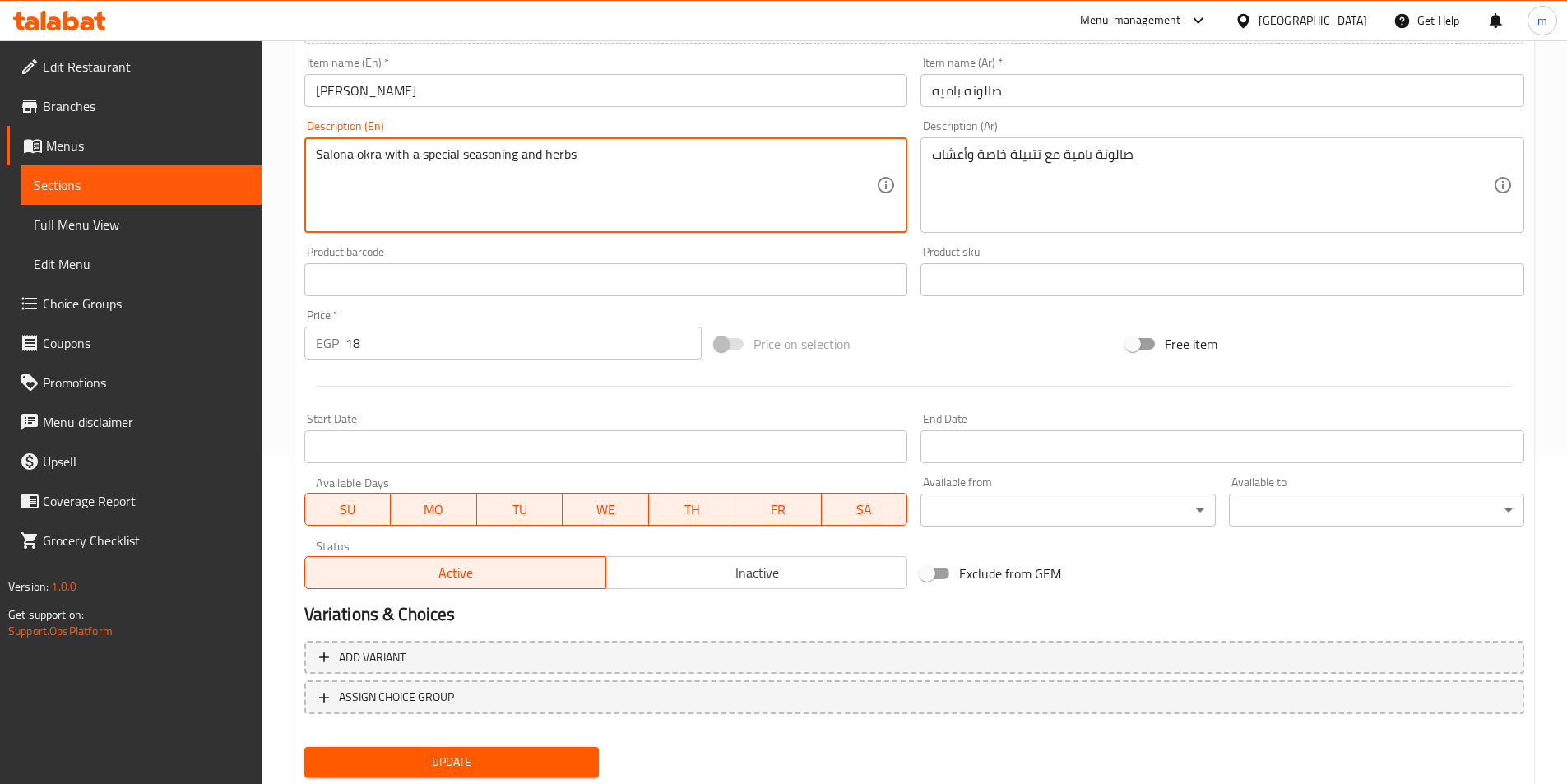
click at [507, 752] on span "Update" at bounding box center [452, 762] width 269 height 21
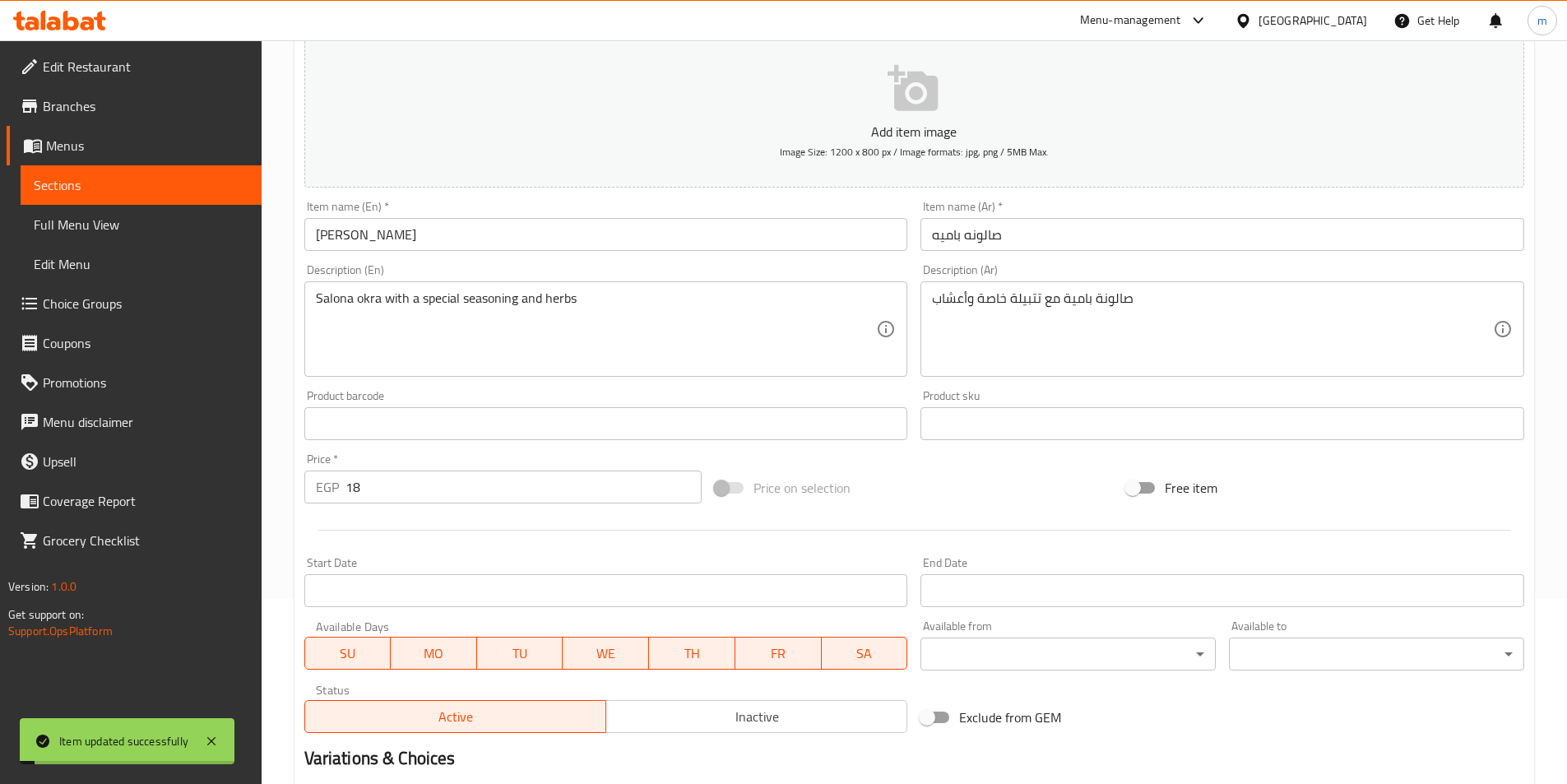
scroll to position [0, 0]
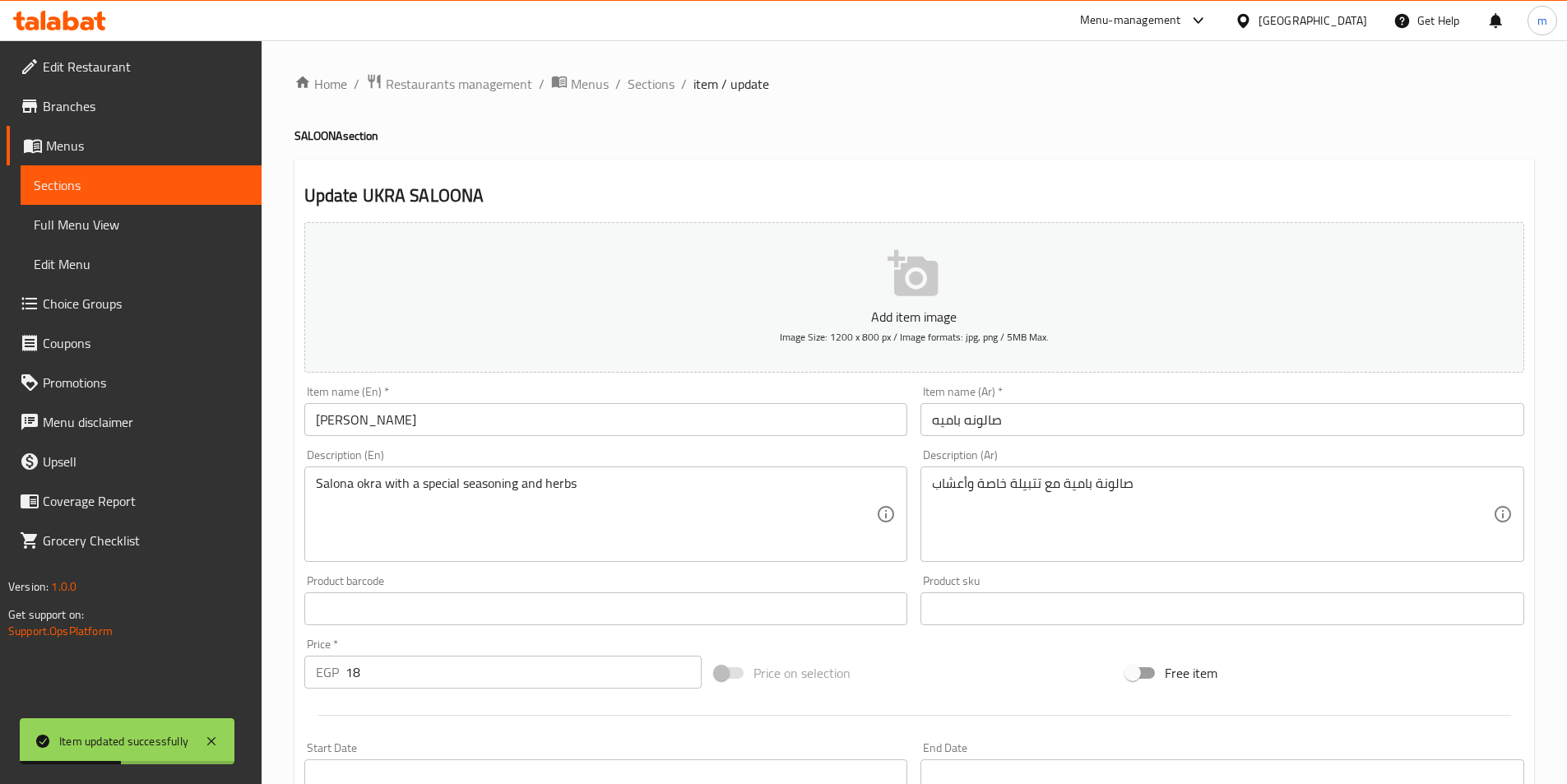
click at [141, 196] on link "Sections" at bounding box center [141, 185] width 241 height 40
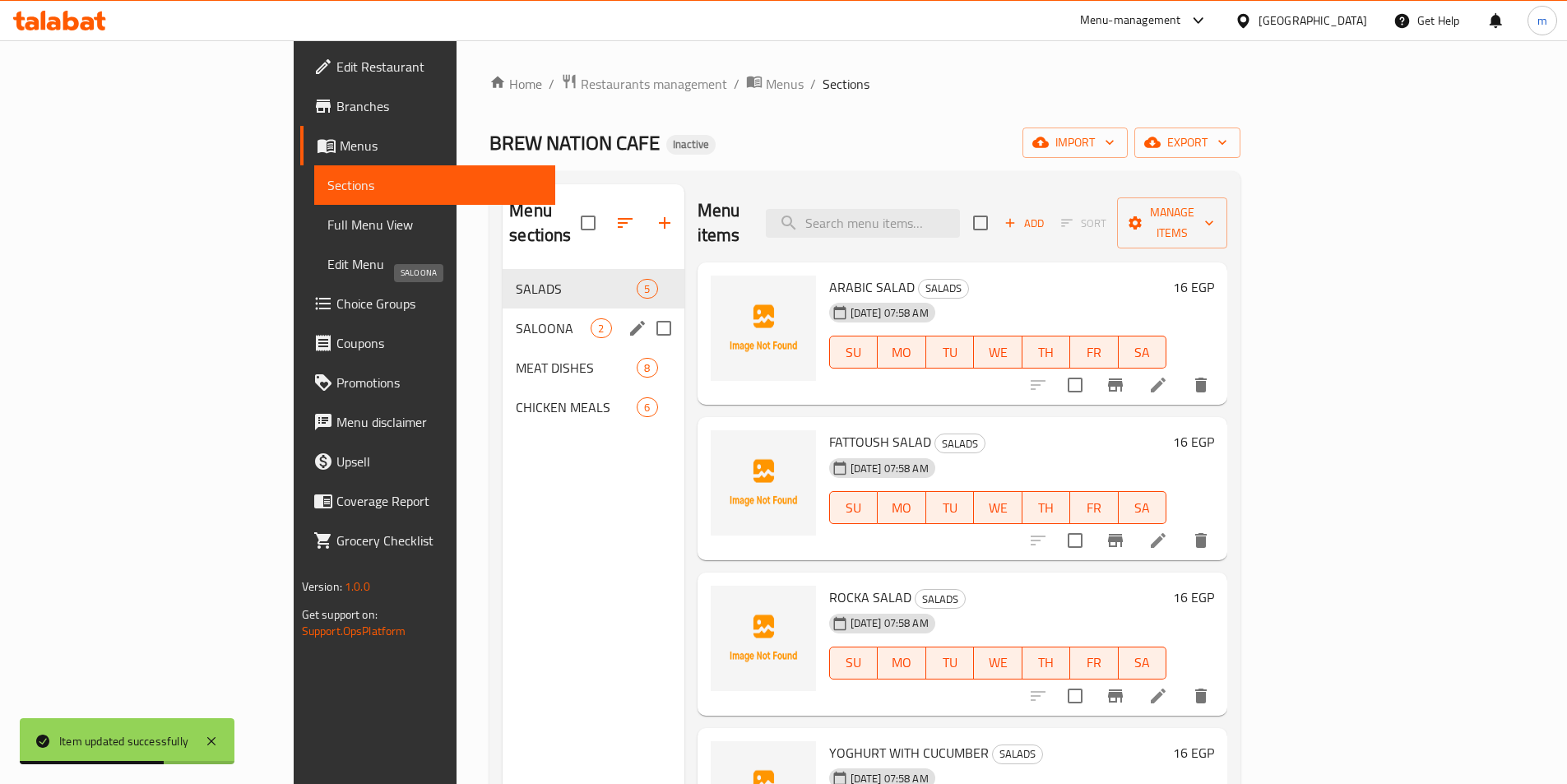
click at [516, 318] on span "SALOONA" at bounding box center [553, 328] width 75 height 20
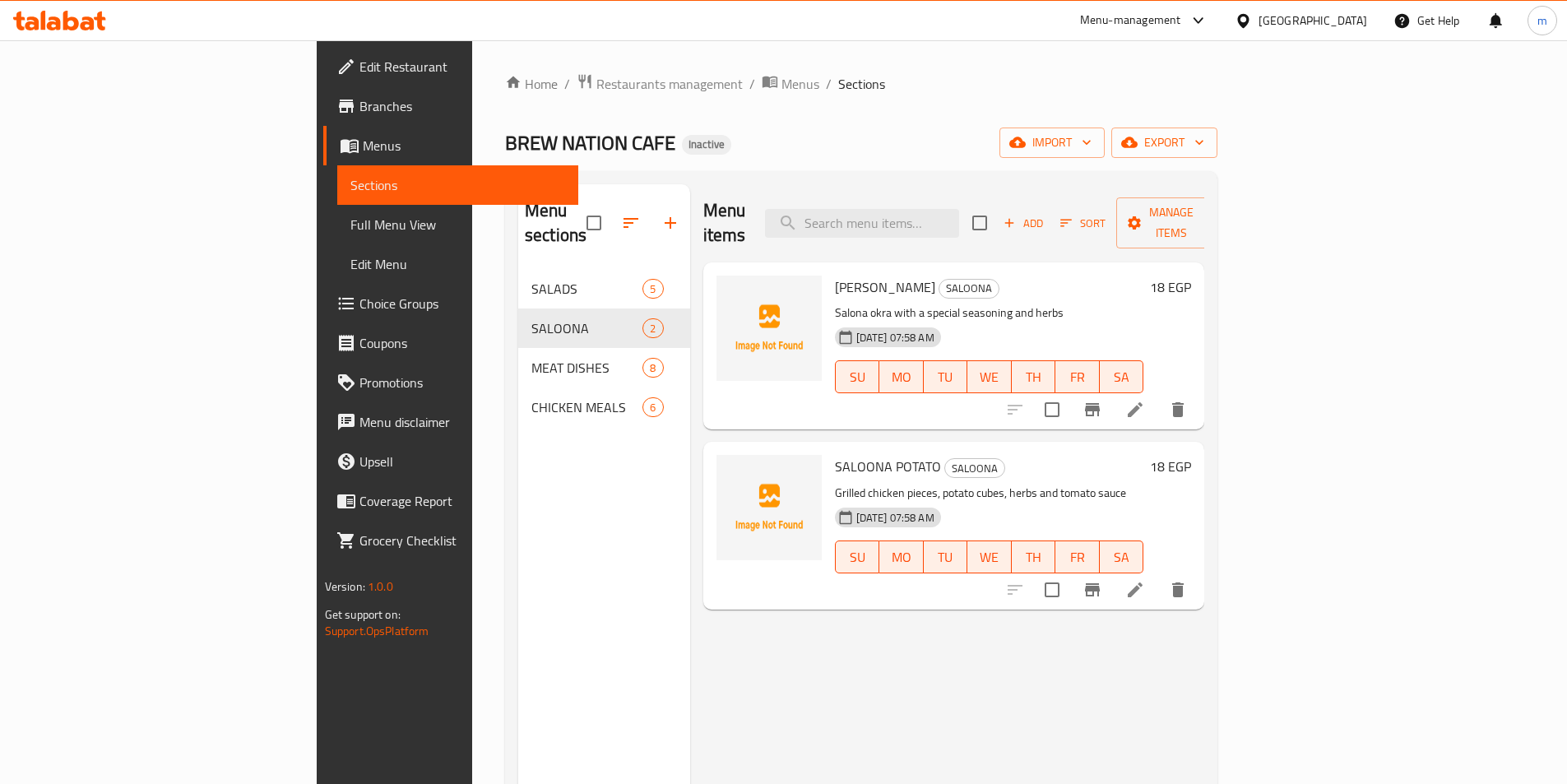
click at [351, 225] on span "Full Menu View" at bounding box center [457, 224] width 215 height 20
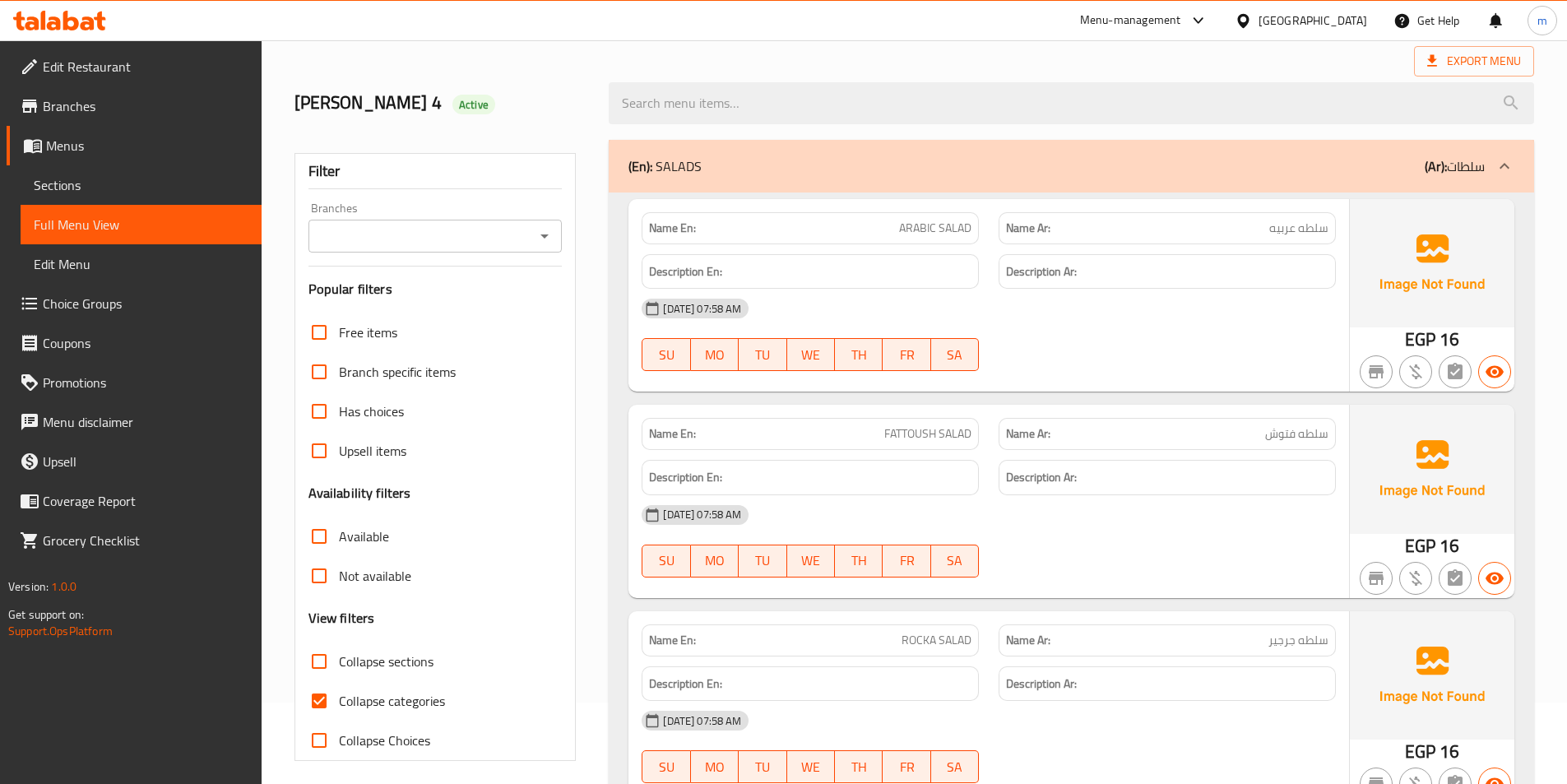
scroll to position [82, 0]
click at [400, 694] on span "Collapse categories" at bounding box center [392, 699] width 106 height 20
click at [339, 694] on input "Collapse categories" at bounding box center [319, 700] width 40 height 40
checkbox input "false"
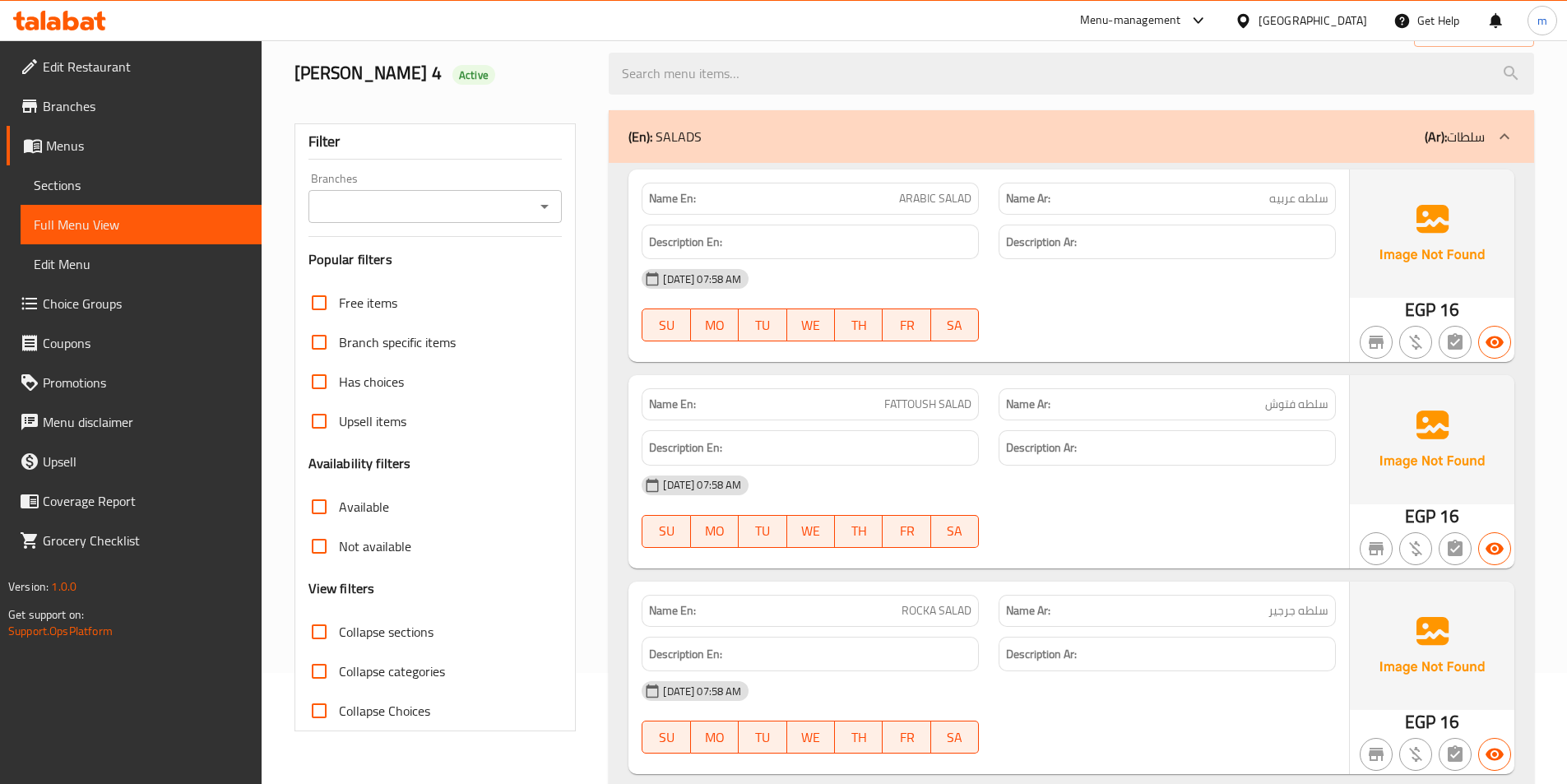
scroll to position [0, 0]
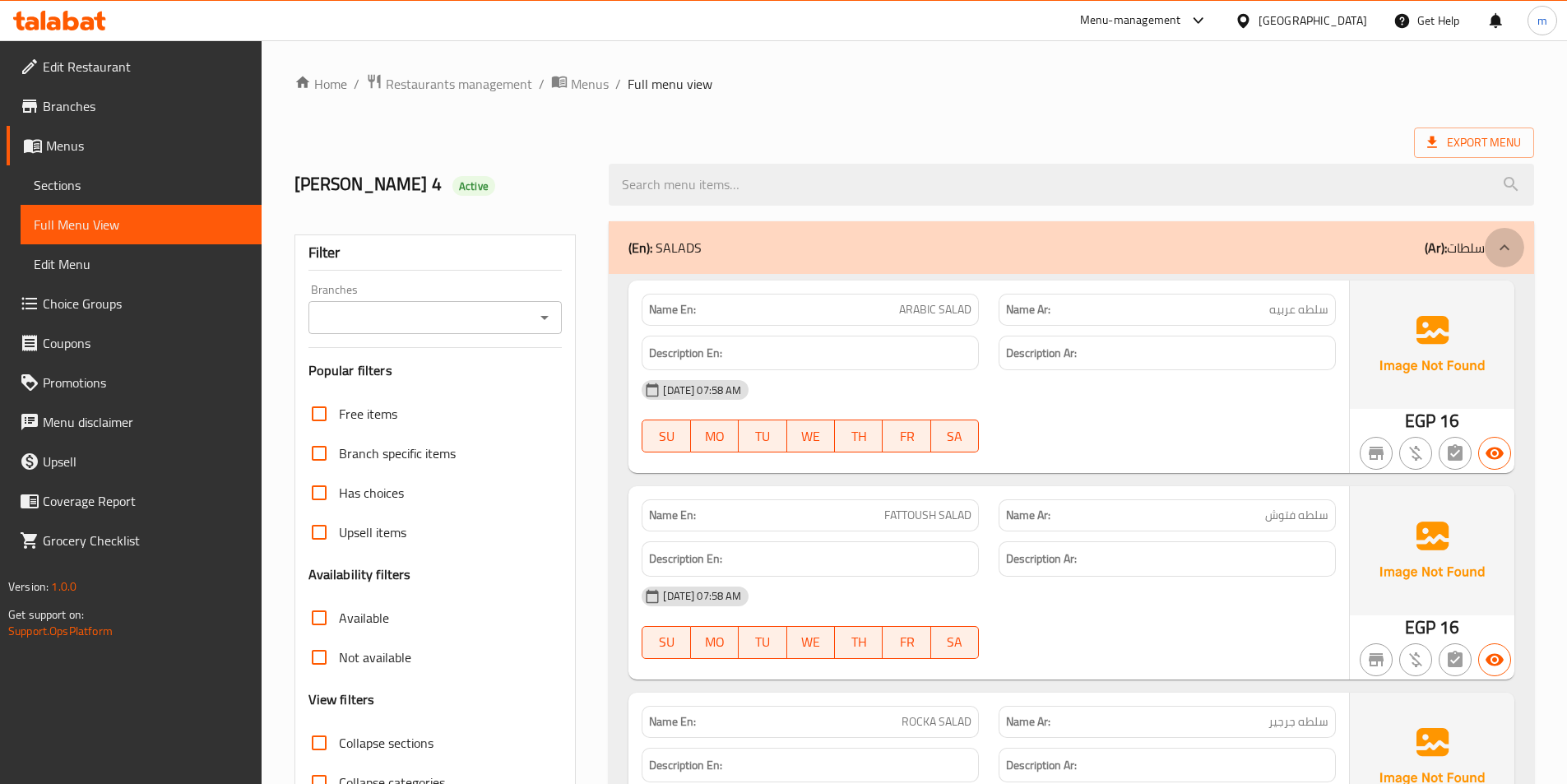
click at [1507, 252] on icon at bounding box center [1505, 247] width 20 height 20
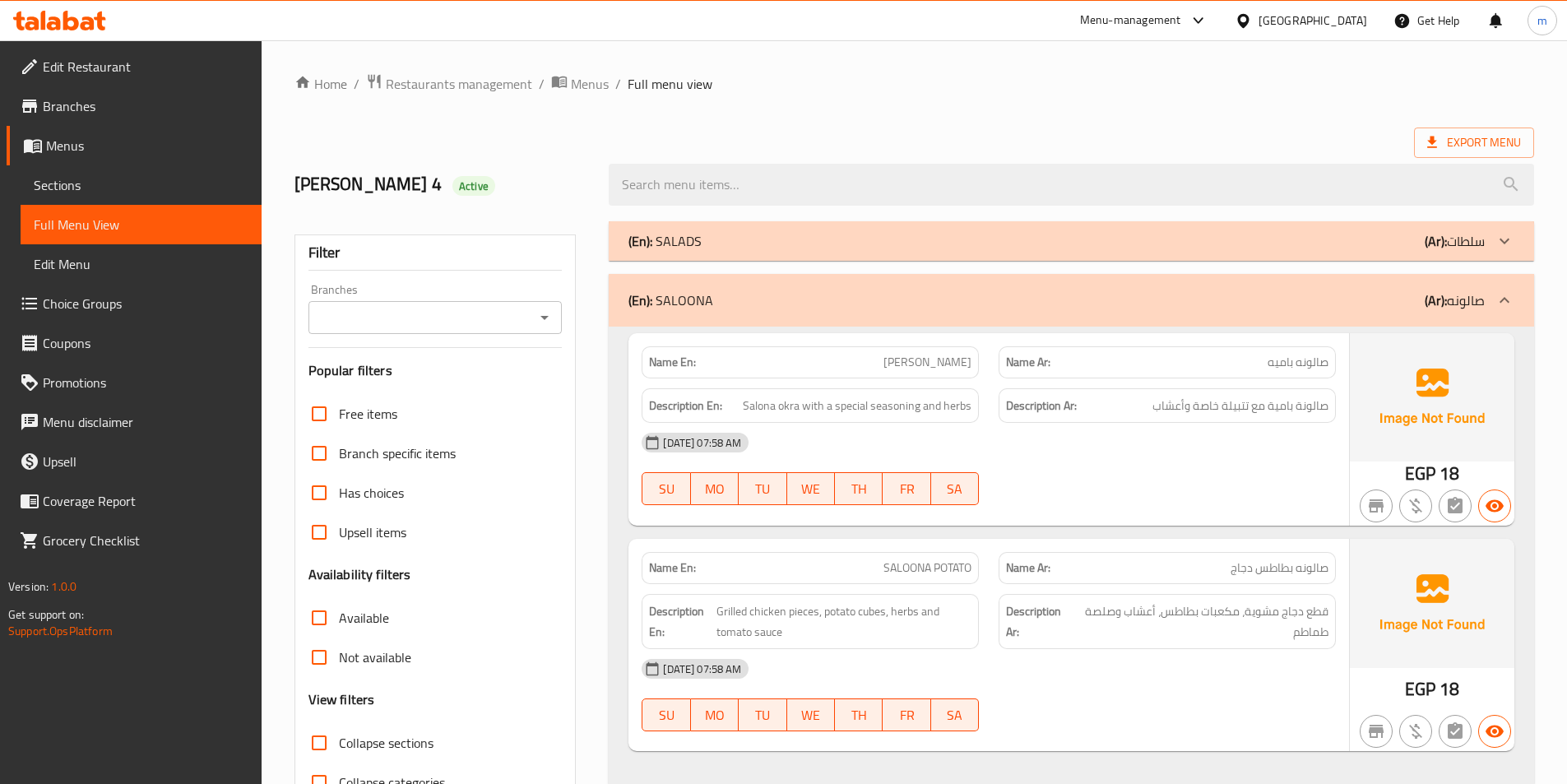
click at [1501, 308] on icon at bounding box center [1505, 299] width 20 height 20
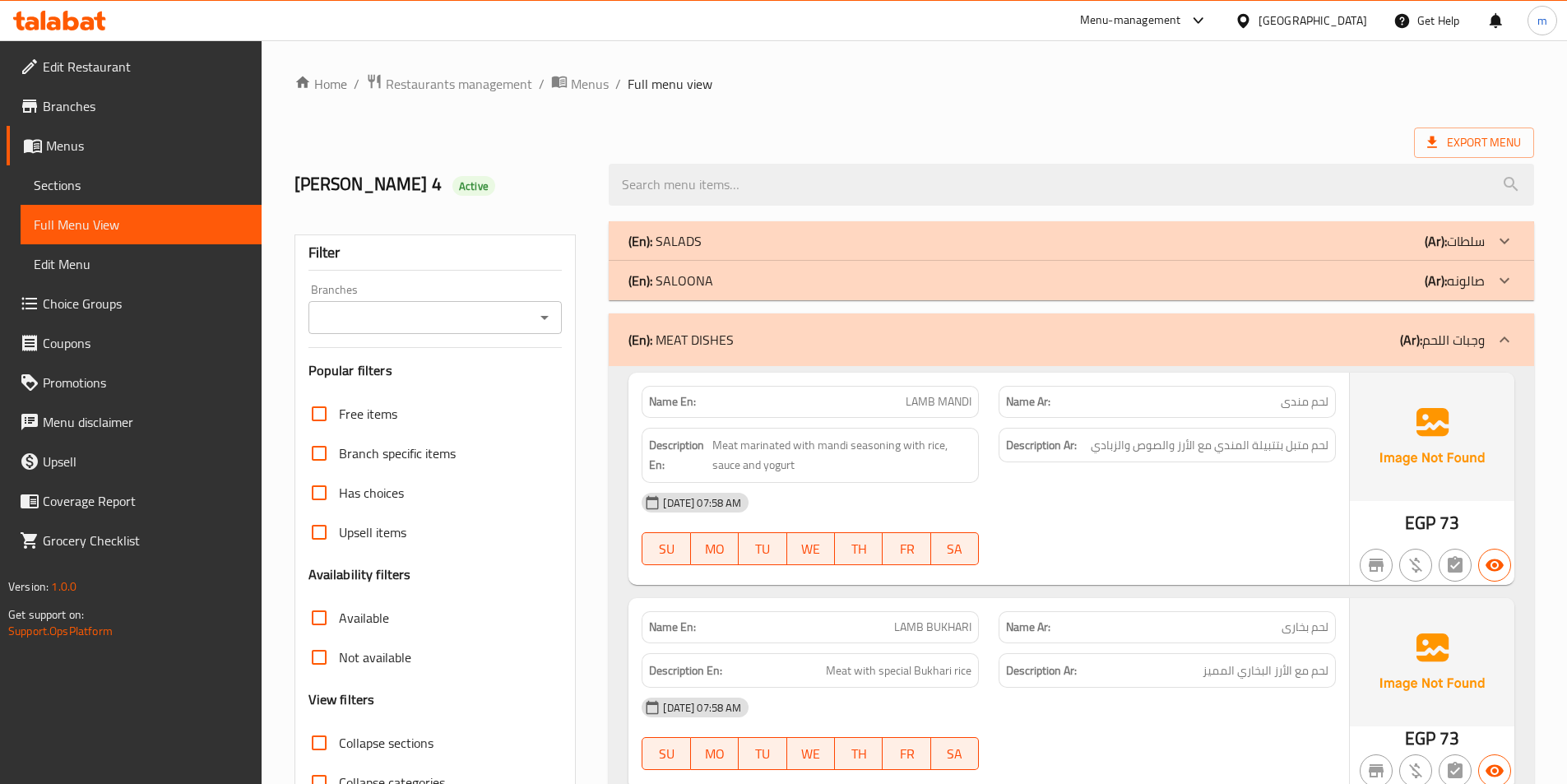
click at [1497, 339] on icon at bounding box center [1505, 339] width 20 height 20
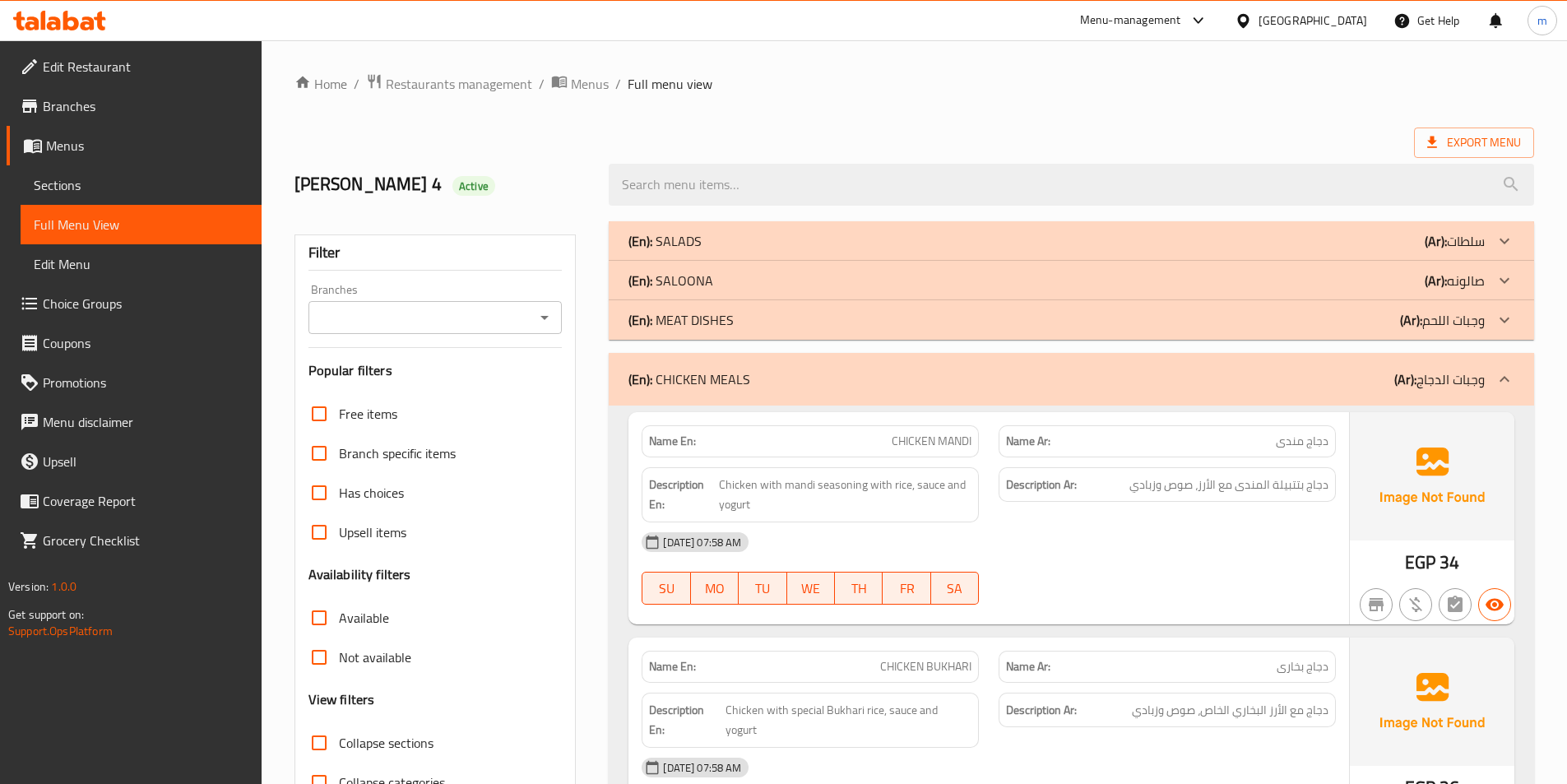
click at [1499, 396] on div at bounding box center [1505, 379] width 40 height 40
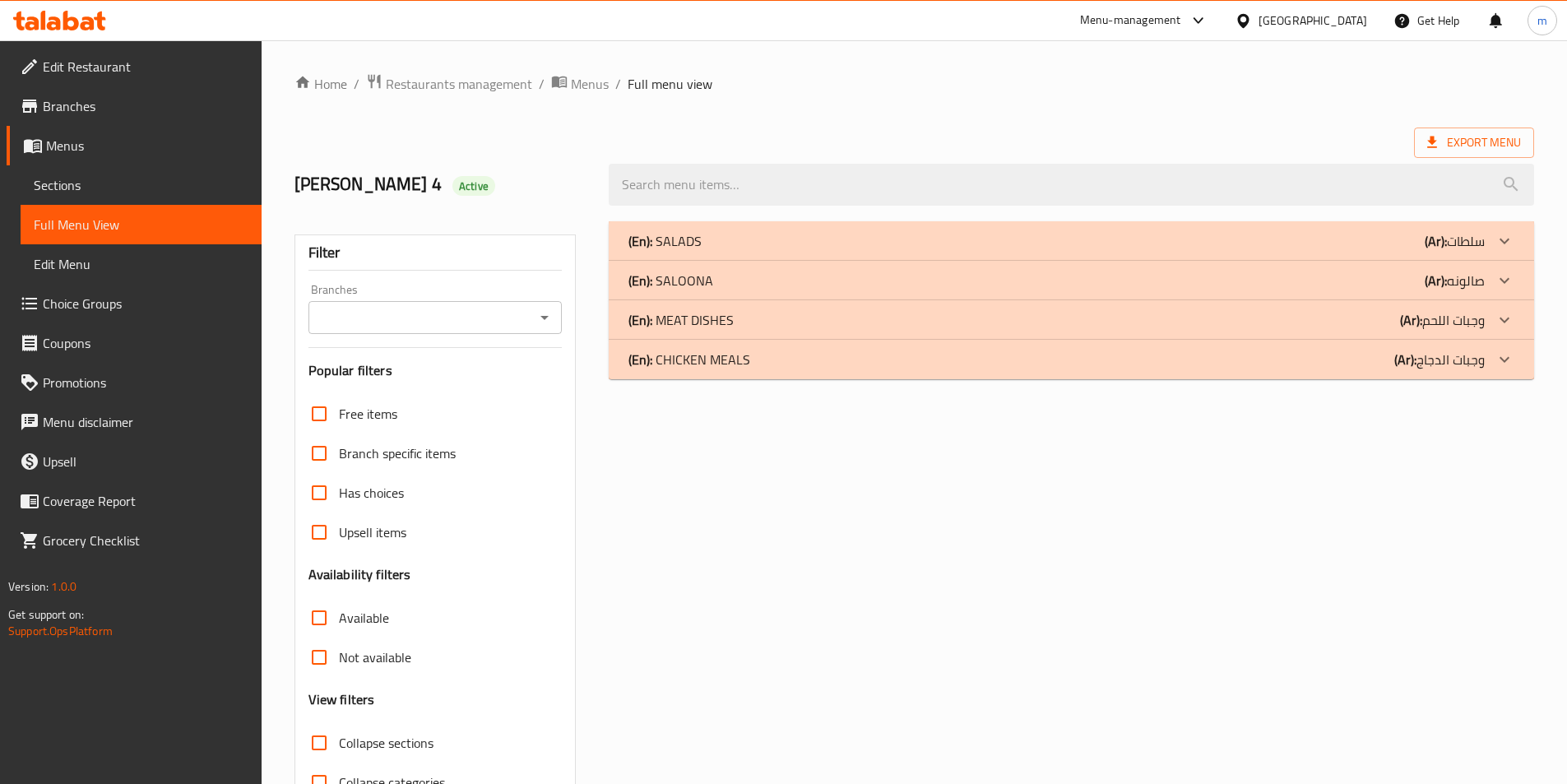
click at [94, 151] on span "Menus" at bounding box center [147, 145] width 202 height 20
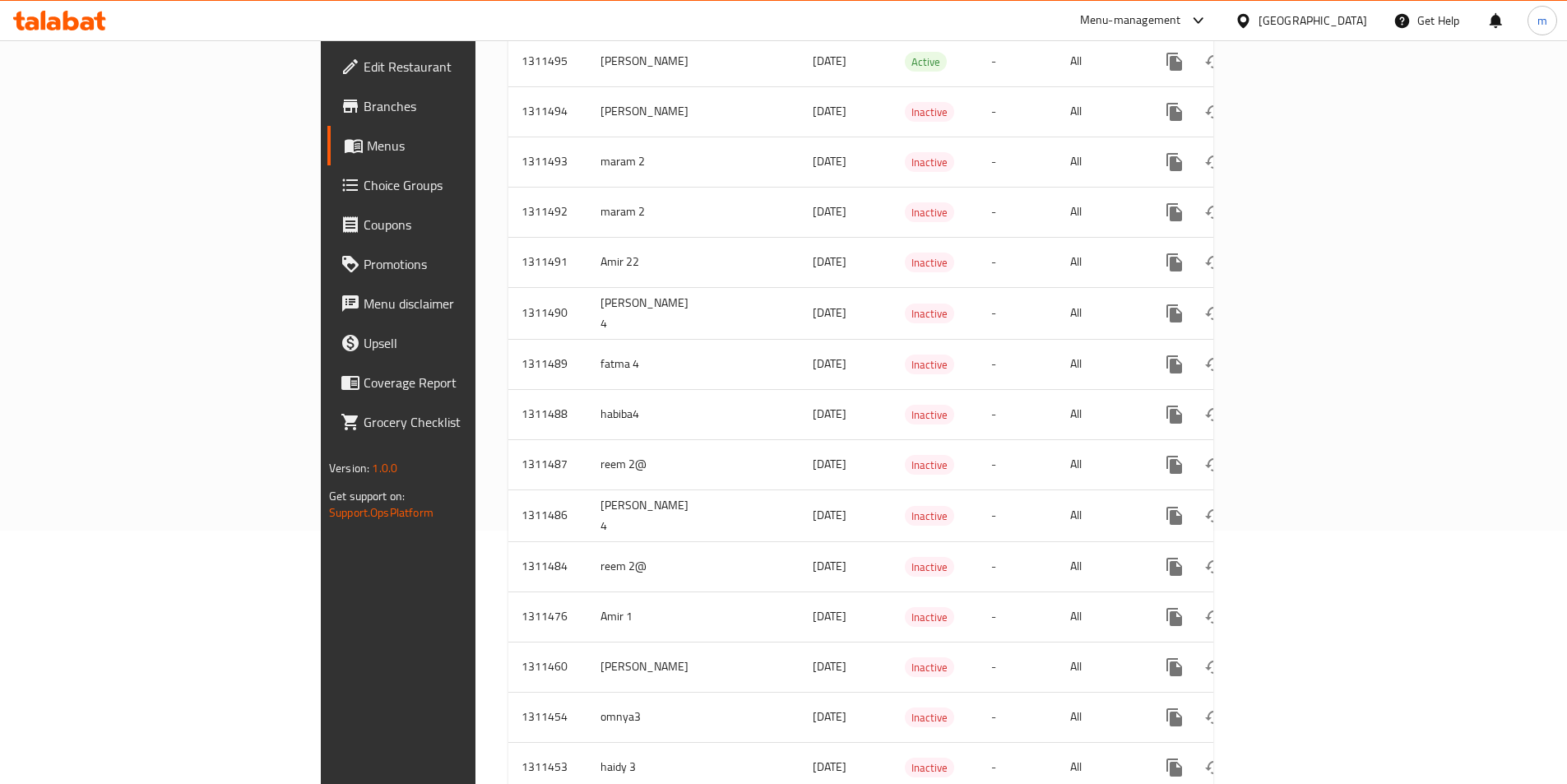
scroll to position [247, 0]
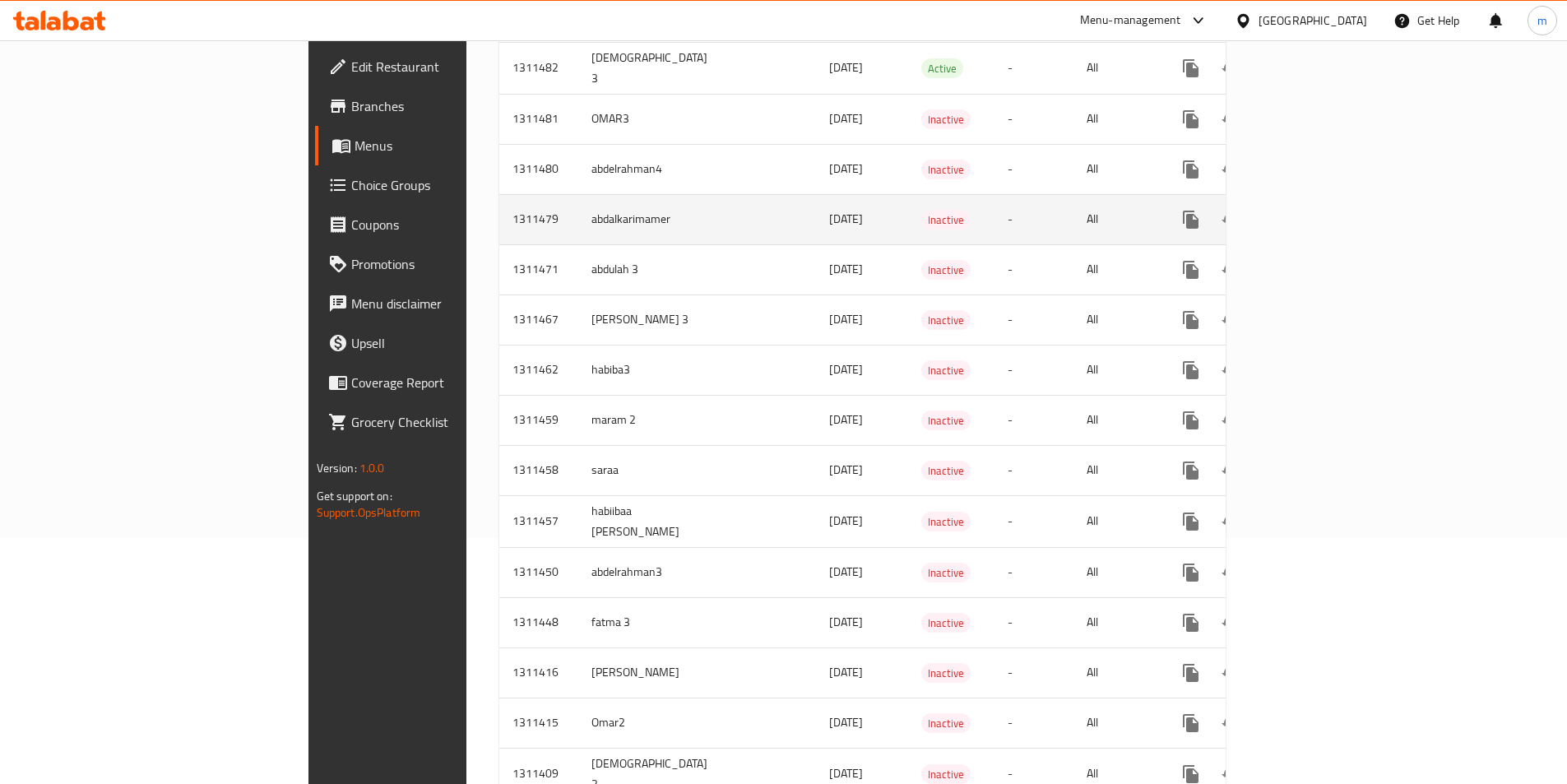
scroll to position [247, 0]
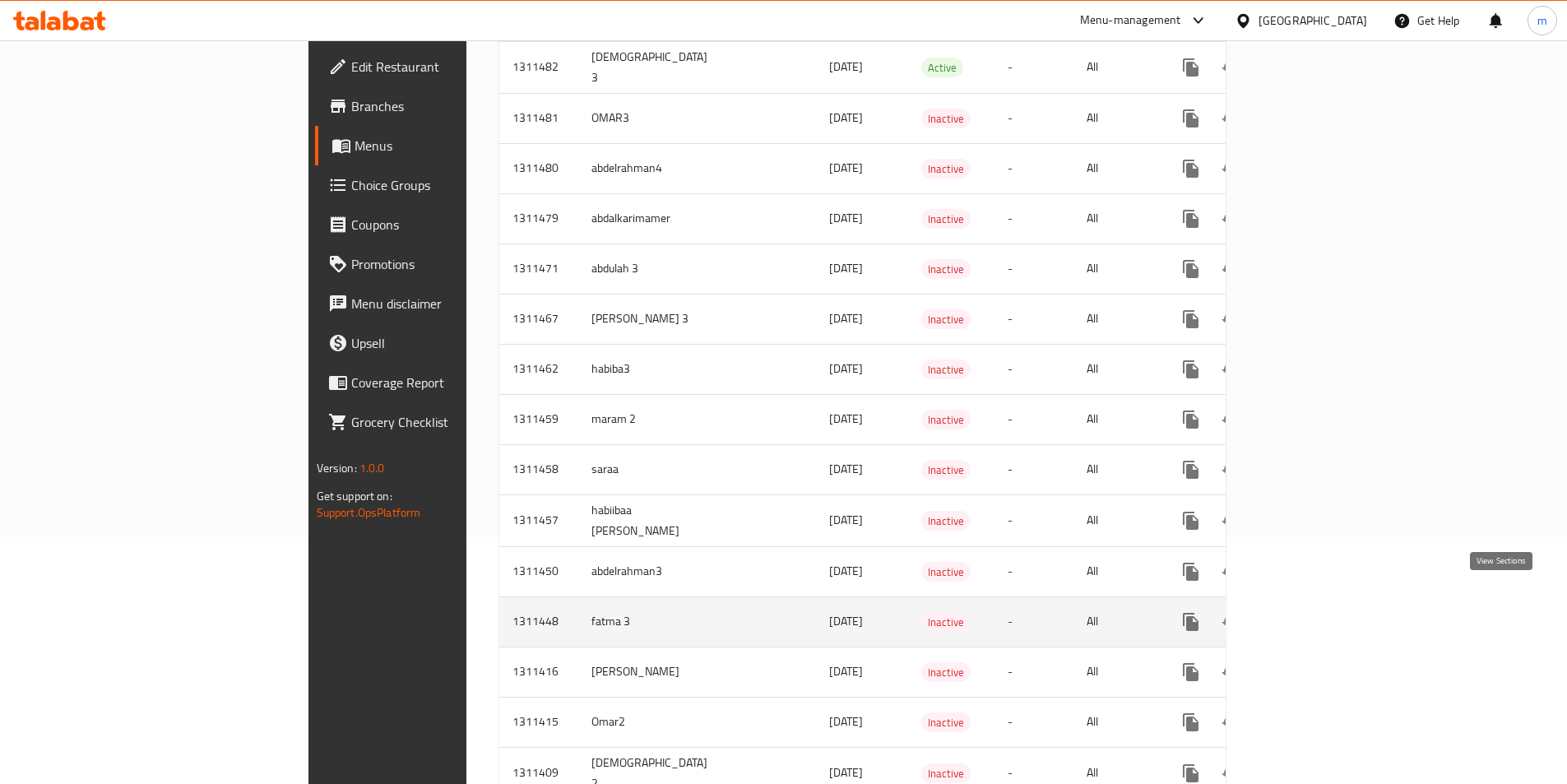
click at [1319, 612] on icon "enhanced table" at bounding box center [1309, 622] width 20 height 20
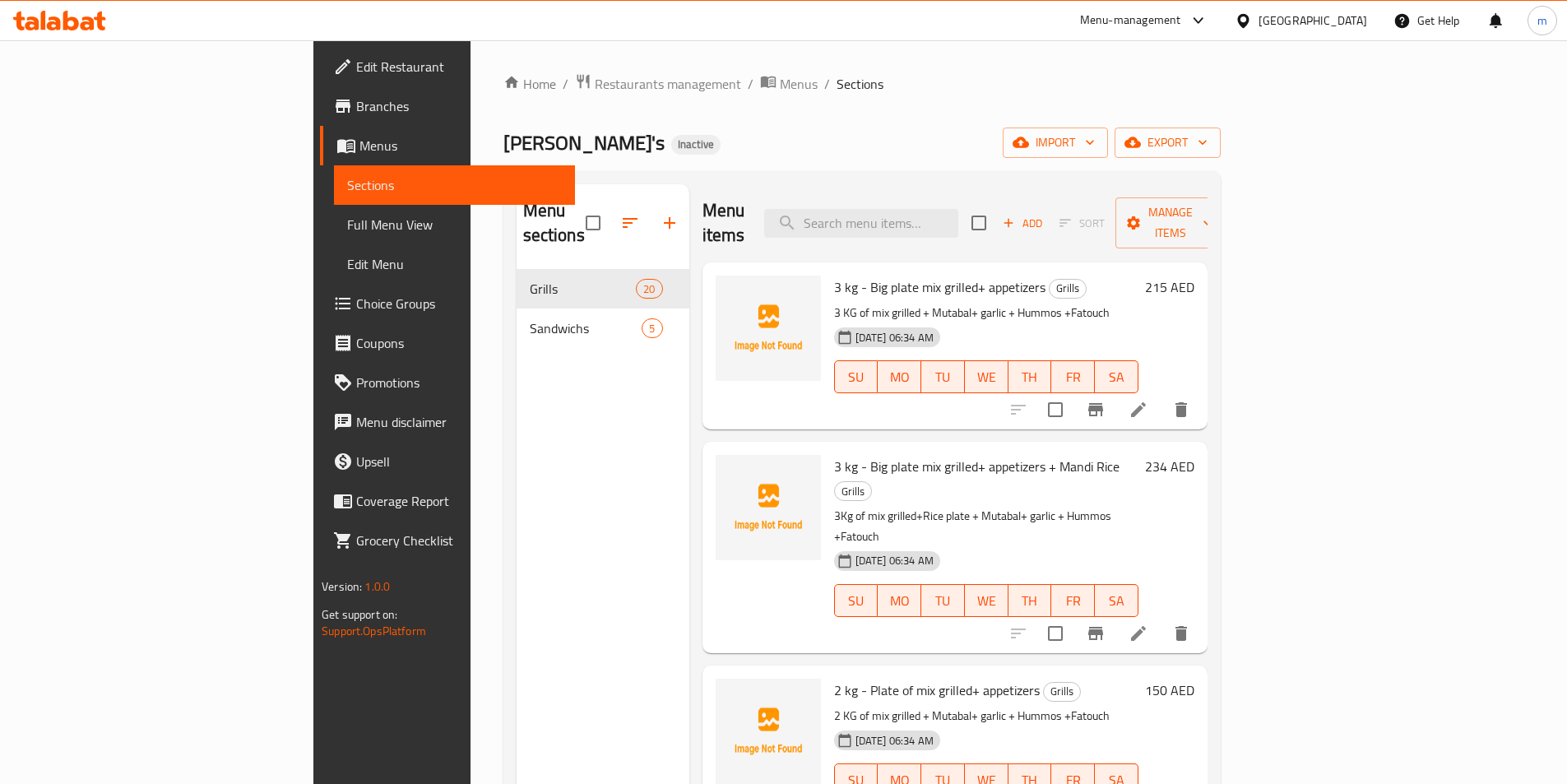
click at [347, 232] on span "Full Menu View" at bounding box center [454, 224] width 215 height 20
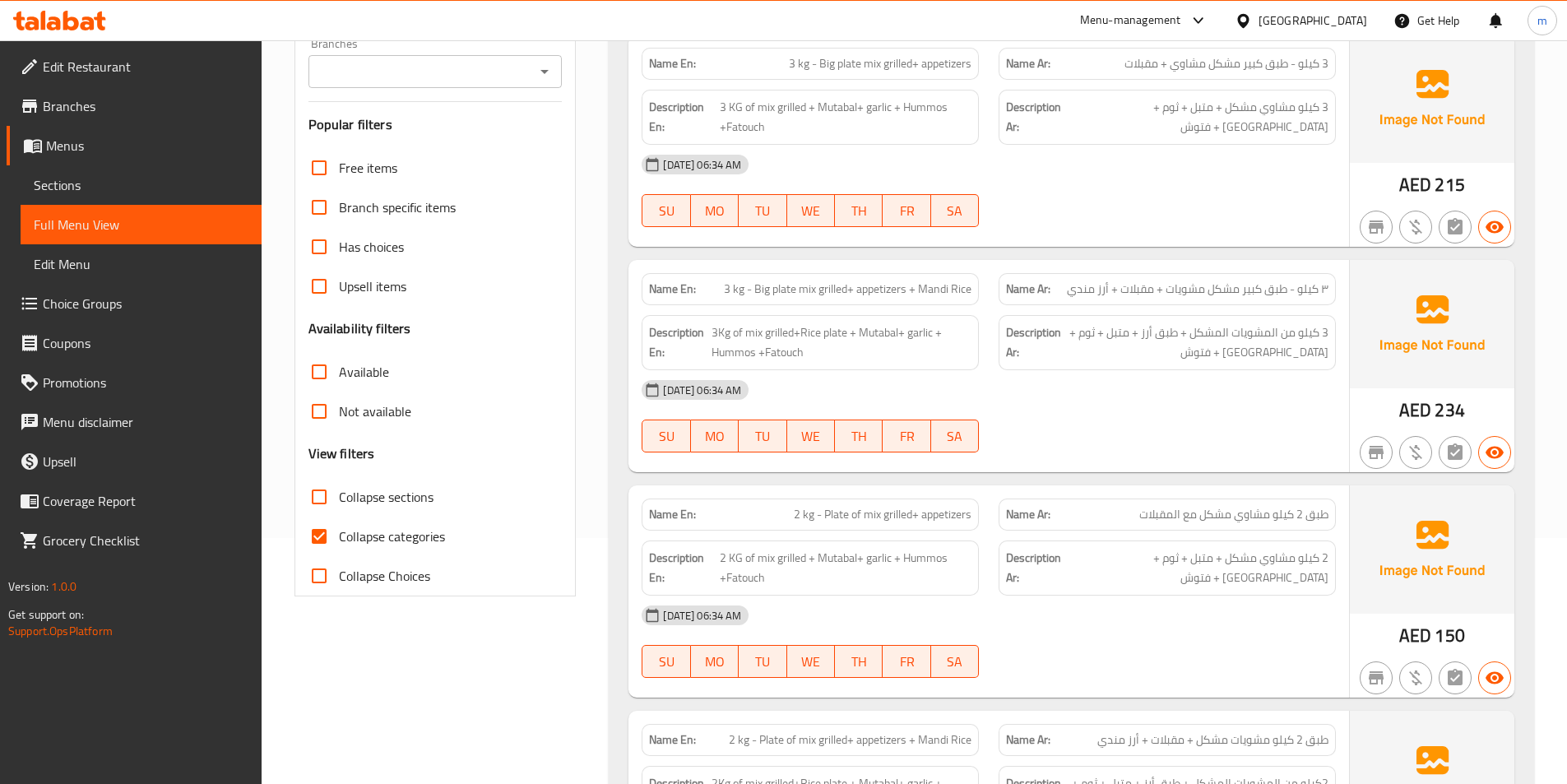
scroll to position [247, 0]
click at [408, 535] on span "Collapse categories" at bounding box center [392, 535] width 106 height 20
click at [339, 535] on input "Collapse categories" at bounding box center [319, 536] width 40 height 40
checkbox input "false"
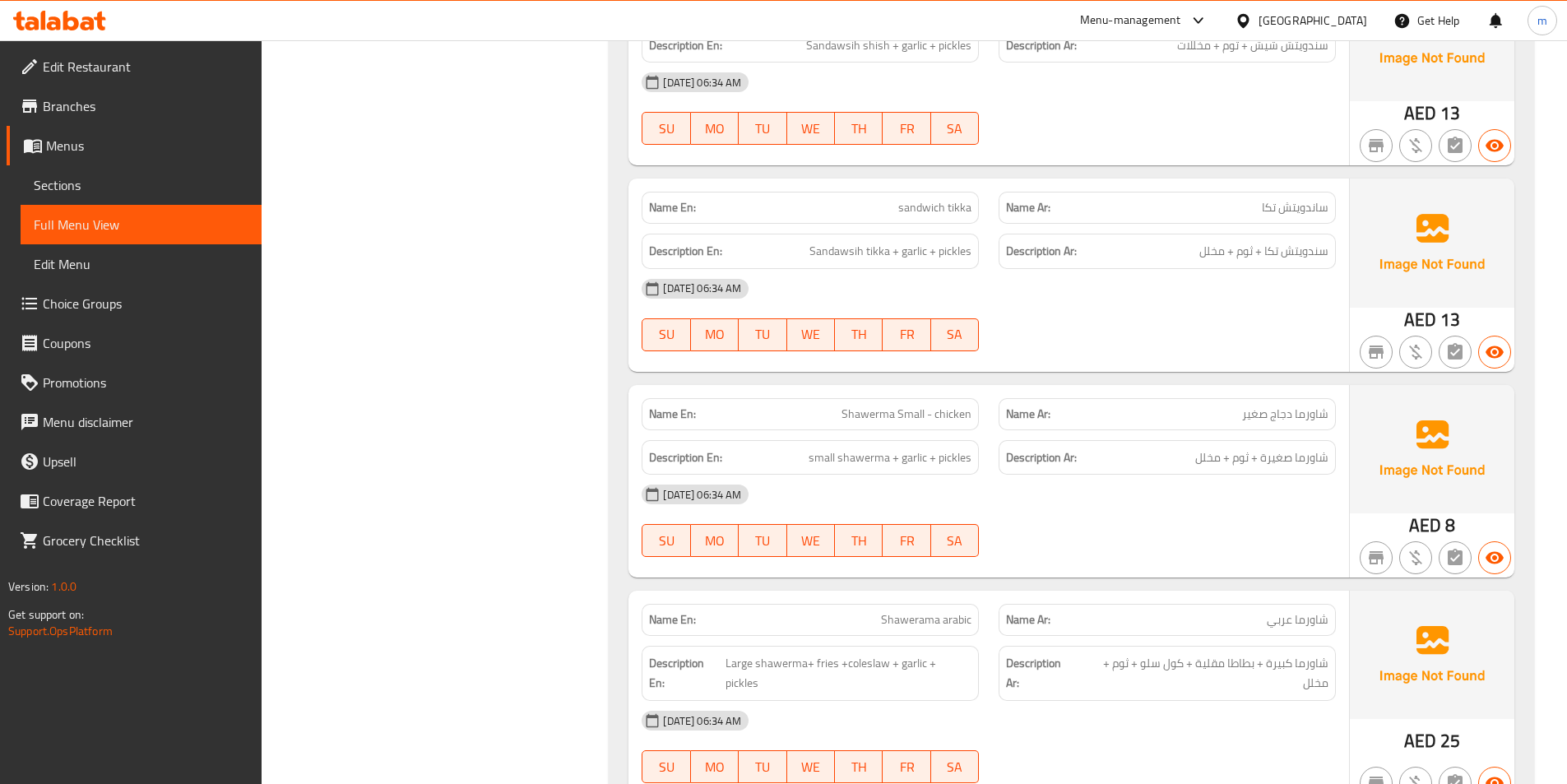
scroll to position [5040, 0]
